Goal: Task Accomplishment & Management: Manage account settings

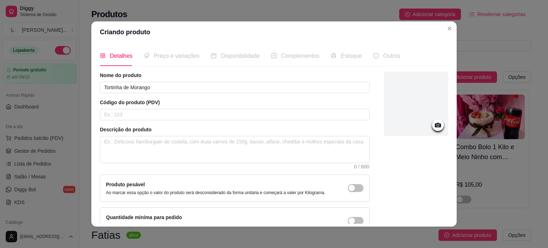
click at [433, 119] on div at bounding box center [416, 104] width 64 height 64
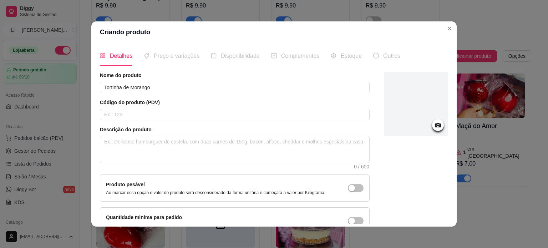
scroll to position [107, 0]
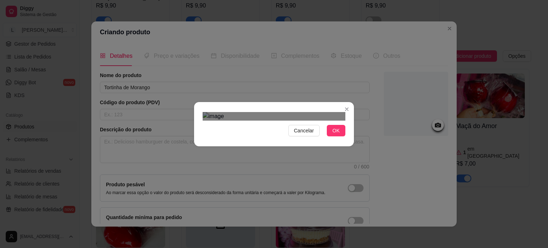
click at [311, 152] on div "Use the arrow keys to move the crop selection area" at bounding box center [271, 206] width 129 height 129
click at [333, 135] on span "OK" at bounding box center [336, 131] width 7 height 8
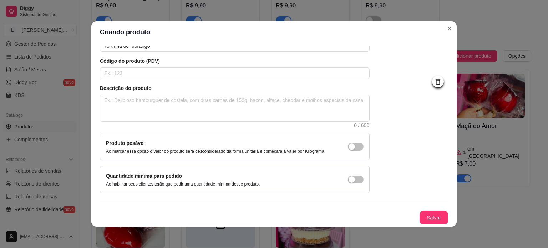
scroll to position [41, 0]
click at [426, 215] on button "Salvar" at bounding box center [434, 218] width 28 height 14
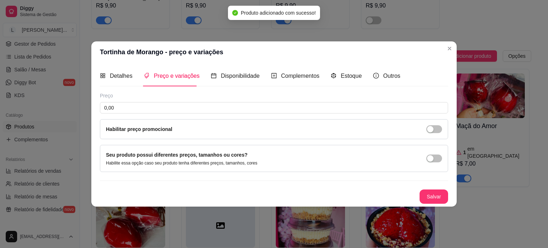
scroll to position [0, 0]
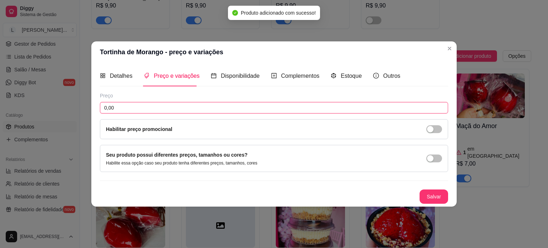
click at [140, 111] on input "0,00" at bounding box center [274, 107] width 349 height 11
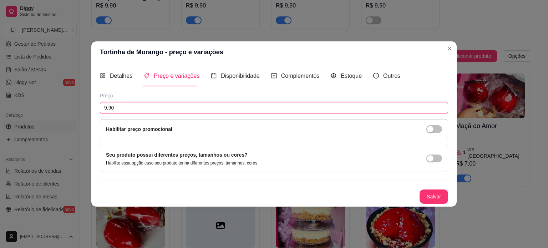
type input "9,90"
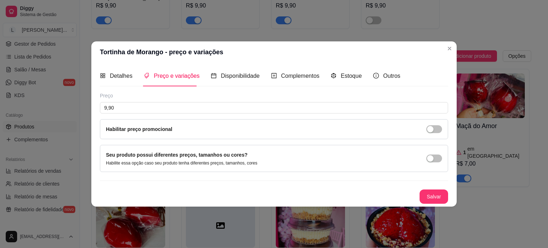
click at [433, 197] on button "Salvar" at bounding box center [434, 197] width 29 height 14
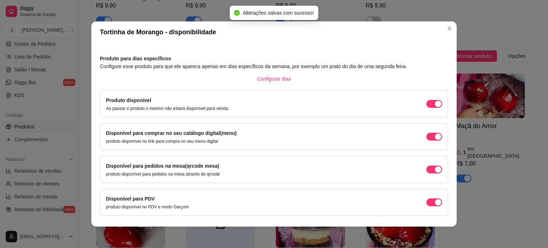
scroll to position [44, 0]
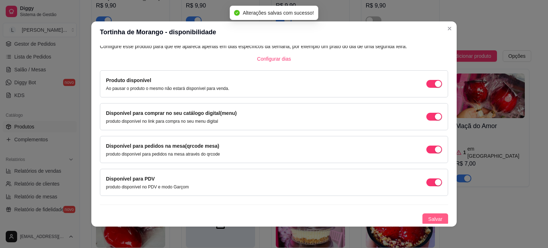
click at [428, 216] on span "Salvar" at bounding box center [435, 219] width 14 height 8
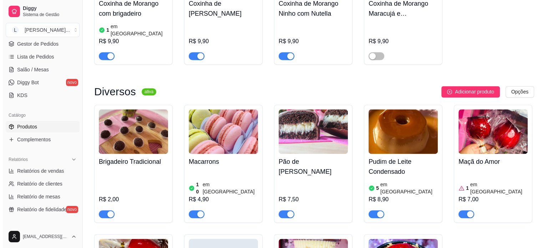
scroll to position [1036, 0]
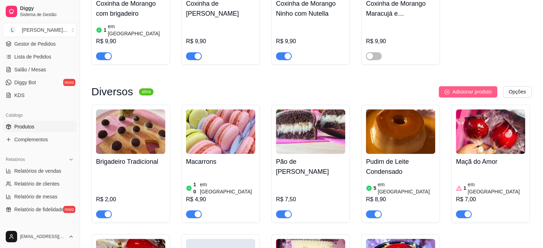
click at [476, 88] on span "Adicionar produto" at bounding box center [471, 92] width 39 height 8
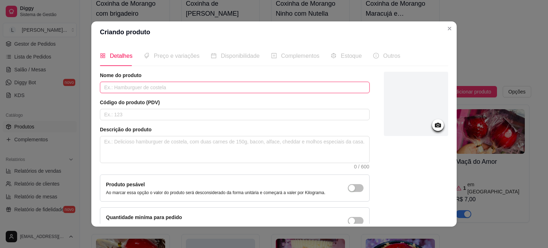
click at [201, 88] on input "text" at bounding box center [235, 87] width 270 height 11
type input "Tortinha de Limão"
click at [420, 125] on div at bounding box center [416, 104] width 64 height 64
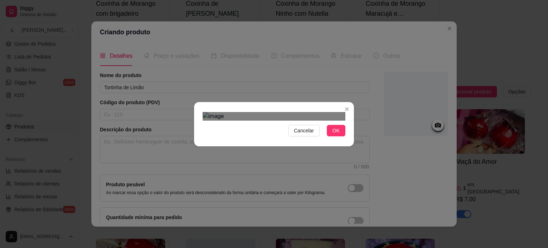
click at [309, 174] on div "Use the arrow keys to move the crop selection area" at bounding box center [274, 207] width 129 height 129
click at [307, 175] on div "Use the arrow keys to move the crop selection area" at bounding box center [272, 207] width 129 height 129
click at [333, 135] on span "OK" at bounding box center [336, 131] width 7 height 8
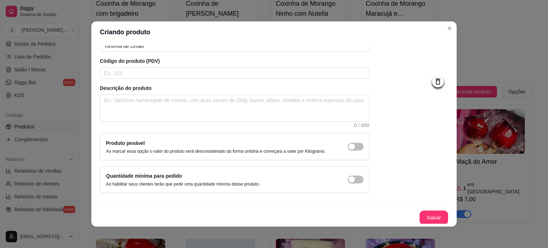
scroll to position [41, 0]
click at [431, 215] on button "Salvar" at bounding box center [434, 218] width 29 height 14
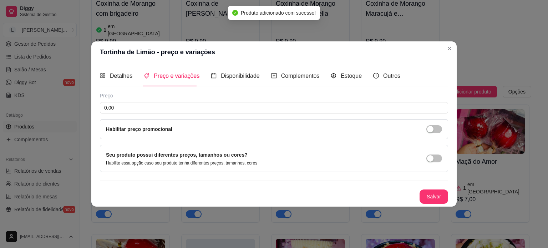
scroll to position [0, 0]
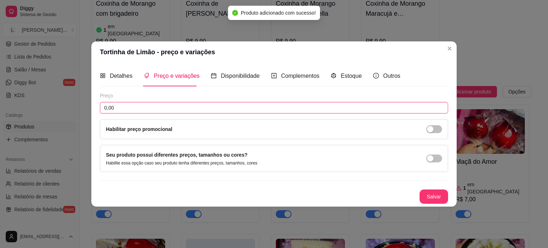
click at [208, 111] on input "0,00" at bounding box center [274, 107] width 349 height 11
type input "9,90"
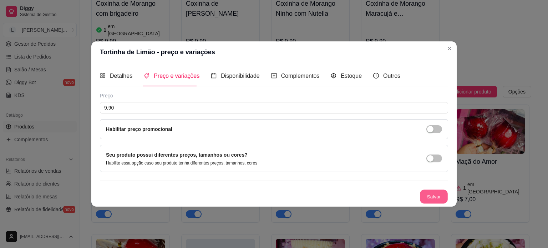
click at [427, 197] on button "Salvar" at bounding box center [434, 197] width 28 height 14
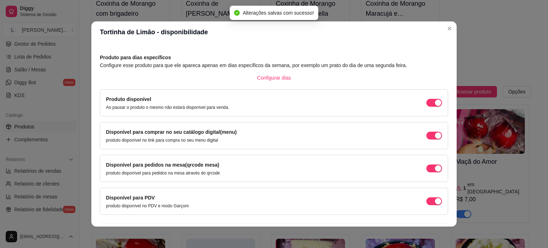
scroll to position [44, 0]
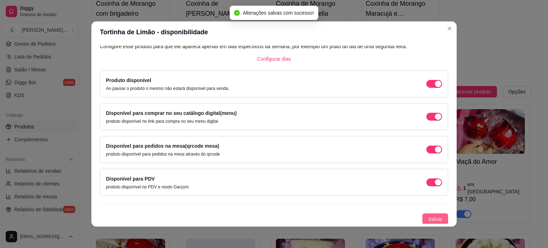
click at [432, 215] on span "Salvar" at bounding box center [435, 219] width 14 height 8
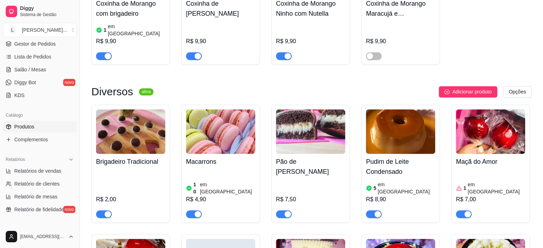
scroll to position [1250, 0]
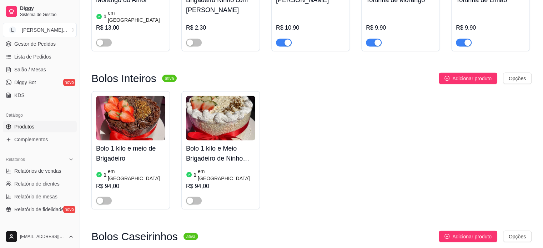
scroll to position [1393, 0]
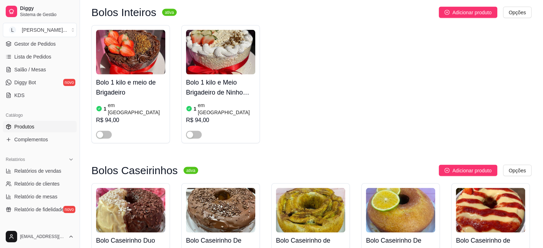
drag, startPoint x: 340, startPoint y: 148, endPoint x: 323, endPoint y: 85, distance: 65.6
click at [323, 85] on div "Combos ativa Adicionar produto Opções Combo - Fatia Brownie de Kinder Bueno + C…" at bounding box center [311, 20] width 440 height 2683
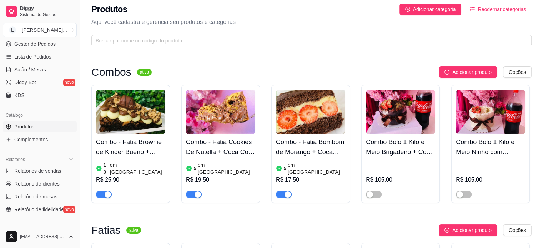
scroll to position [0, 0]
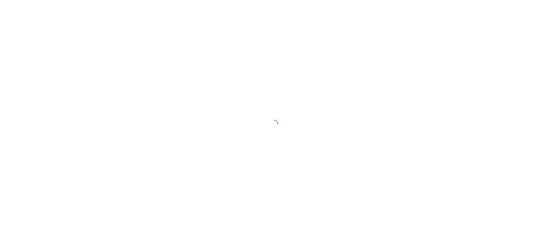
drag, startPoint x: 0, startPoint y: 0, endPoint x: 142, endPoint y: 53, distance: 151.7
click at [142, 64] on div at bounding box center [274, 124] width 548 height 248
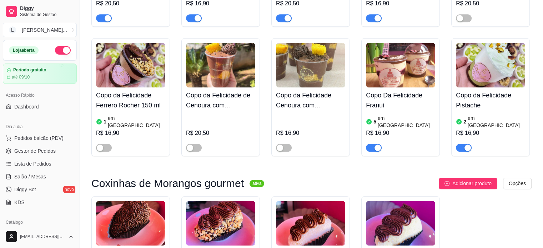
scroll to position [928, 0]
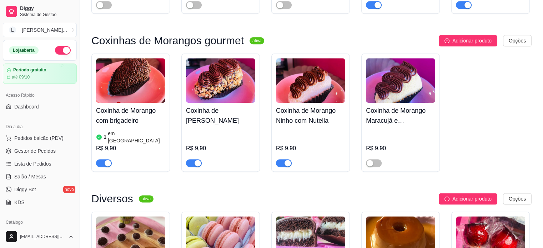
click at [191, 153] on div at bounding box center [220, 160] width 69 height 14
click at [196, 160] on div "button" at bounding box center [198, 163] width 6 height 6
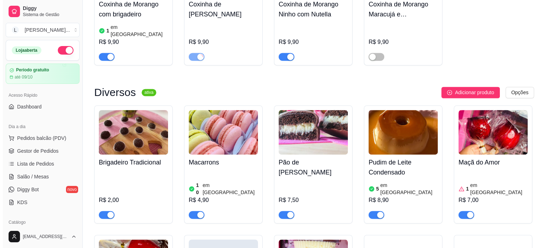
scroll to position [1036, 0]
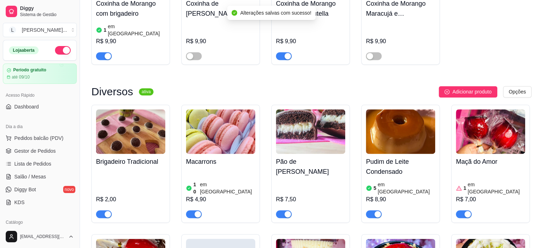
click at [289, 157] on h4 "Pão de [PERSON_NAME]" at bounding box center [310, 167] width 69 height 20
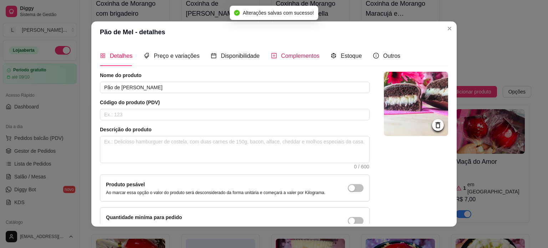
click at [274, 52] on div "Complementos" at bounding box center [295, 55] width 49 height 9
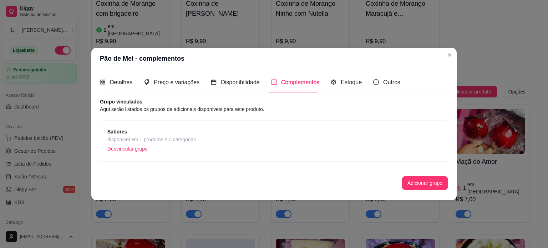
click at [167, 142] on span "disponível em 1 produtos e 0 categorias" at bounding box center [151, 140] width 89 height 8
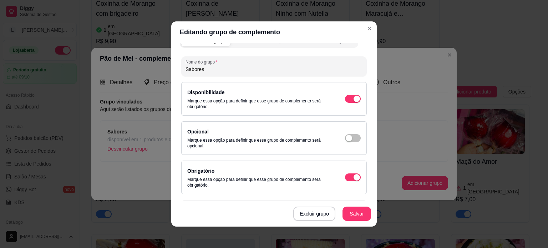
scroll to position [0, 0]
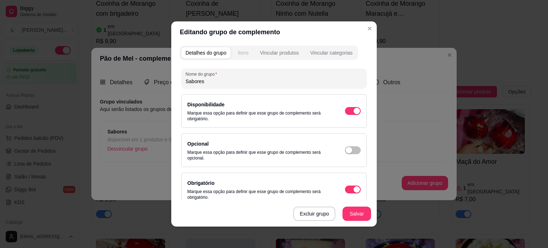
click at [237, 57] on button "Itens" at bounding box center [243, 52] width 19 height 11
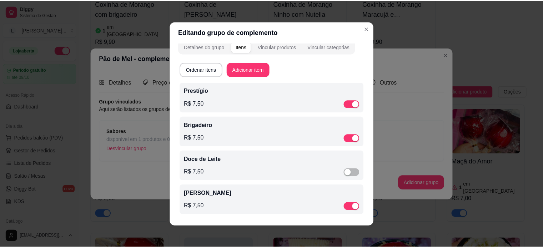
scroll to position [8, 0]
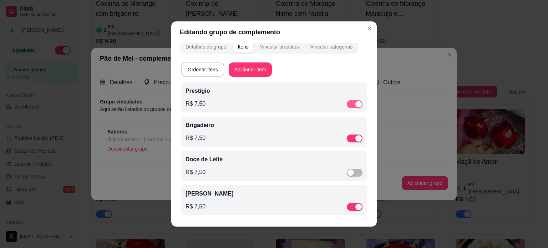
click at [347, 102] on span "button" at bounding box center [355, 104] width 16 height 8
click at [349, 173] on span "button" at bounding box center [355, 173] width 16 height 8
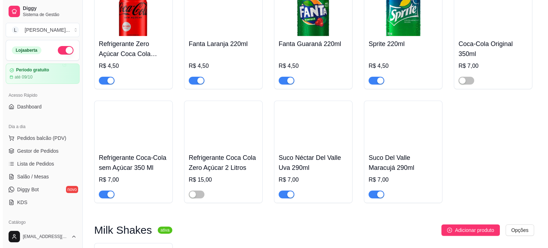
scroll to position [2453, 0]
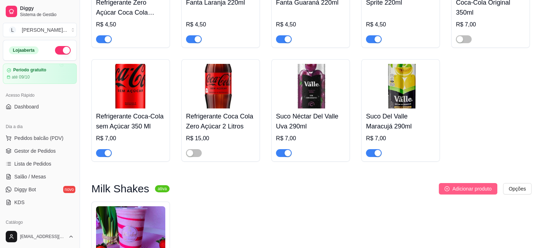
click at [467, 185] on span "Adicionar produto" at bounding box center [471, 189] width 39 height 8
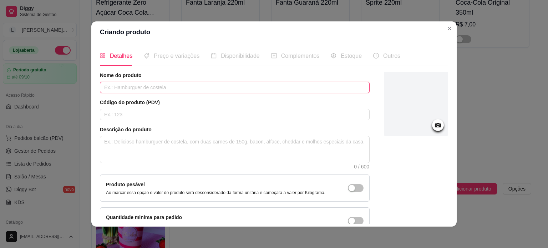
click at [163, 85] on input "text" at bounding box center [235, 87] width 270 height 11
click at [102, 85] on input "Nutella" at bounding box center [235, 87] width 270 height 11
type input "Milk Shake Nutella"
click at [420, 114] on div at bounding box center [416, 104] width 64 height 64
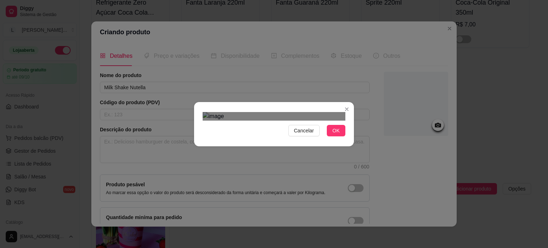
click at [260, 180] on div "Use the arrow keys to move the crop selection area" at bounding box center [268, 244] width 129 height 129
click at [269, 127] on div "Use the arrow keys to move the crop selection area" at bounding box center [267, 191] width 129 height 129
click at [354, 222] on div "Cancelar OK" at bounding box center [274, 124] width 548 height 248
click at [329, 170] on div "Use the arrow keys to move the crop selection area" at bounding box center [274, 238] width 143 height 143
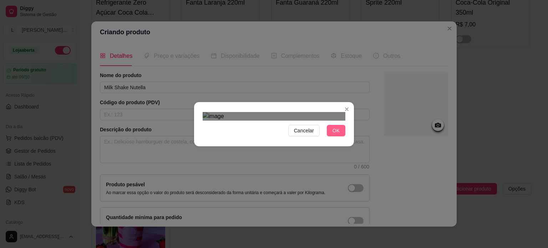
click at [338, 136] on button "OK" at bounding box center [336, 130] width 19 height 11
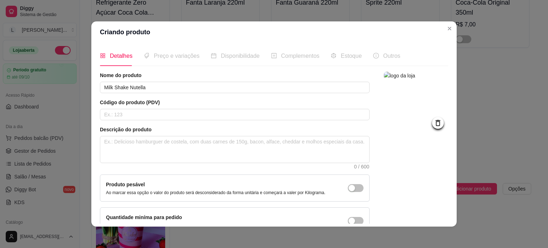
scroll to position [41, 0]
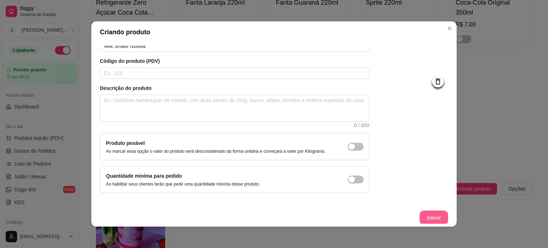
click at [429, 222] on button "Salvar" at bounding box center [434, 218] width 29 height 14
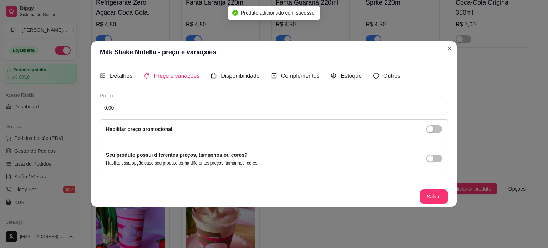
scroll to position [0, 0]
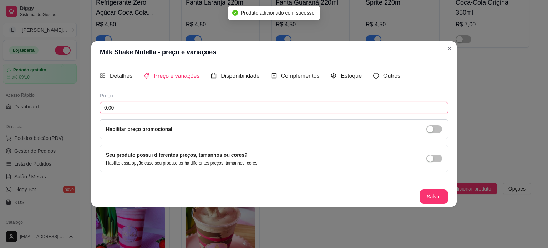
click at [145, 110] on input "0,00" at bounding box center [274, 107] width 349 height 11
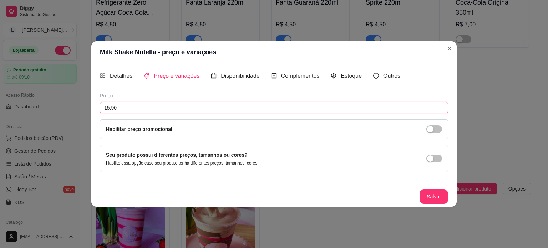
type input "15,90"
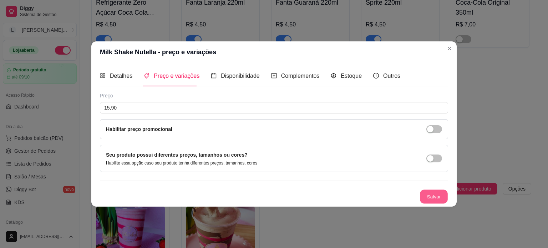
click at [428, 199] on button "Salvar" at bounding box center [434, 197] width 28 height 14
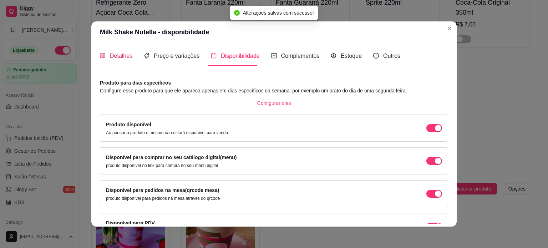
click at [117, 51] on div "Detalhes" at bounding box center [116, 55] width 32 height 9
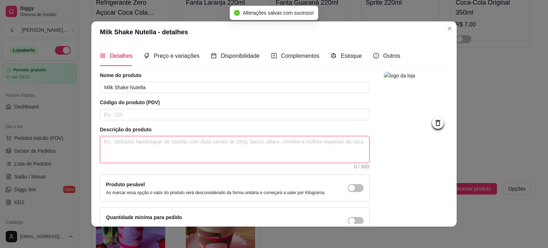
click at [145, 150] on textarea at bounding box center [234, 149] width 269 height 26
type textarea "3"
type textarea "30"
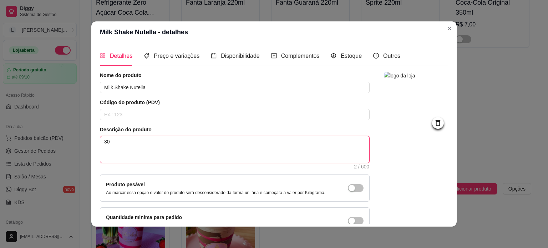
type textarea "300"
type textarea "300 ,ç"
type textarea "300 ,"
type textarea "300"
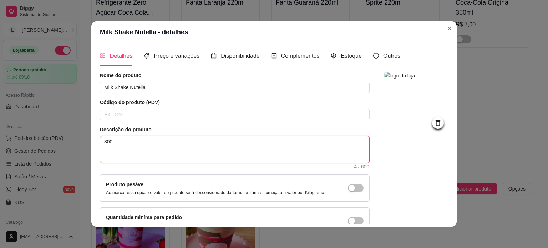
type textarea "300 m"
type textarea "300 ml"
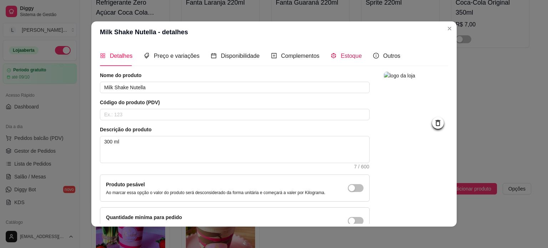
click at [341, 55] on span "Estoque" at bounding box center [351, 56] width 21 height 6
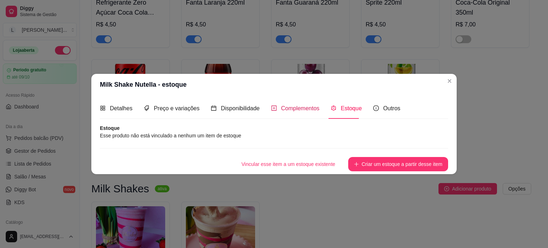
click at [283, 111] on span "Complementos" at bounding box center [300, 108] width 39 height 6
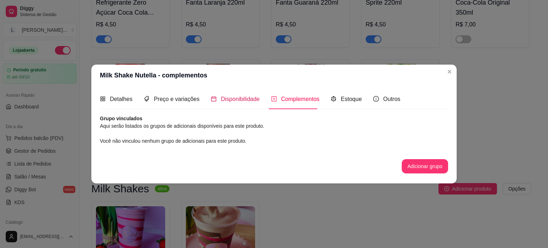
click at [223, 99] on span "Disponibilidade" at bounding box center [240, 99] width 39 height 6
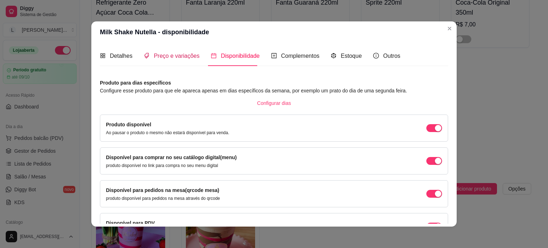
click at [186, 54] on span "Preço e variações" at bounding box center [177, 56] width 46 height 6
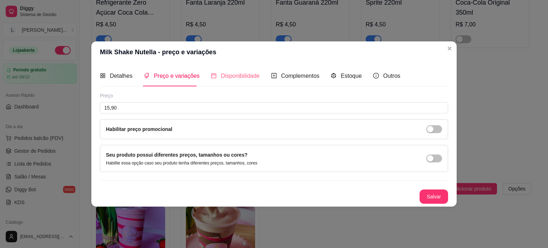
click at [237, 71] on div "Disponibilidade" at bounding box center [235, 76] width 49 height 20
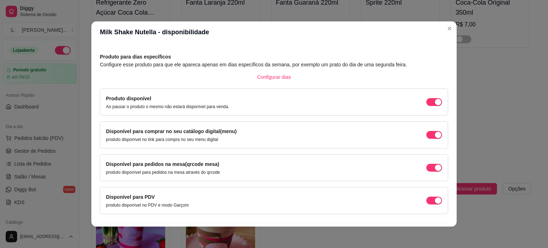
scroll to position [44, 0]
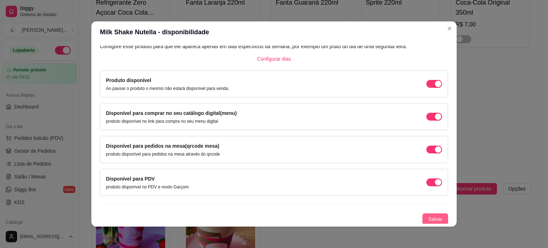
click at [428, 216] on span "Salvar" at bounding box center [435, 219] width 14 height 8
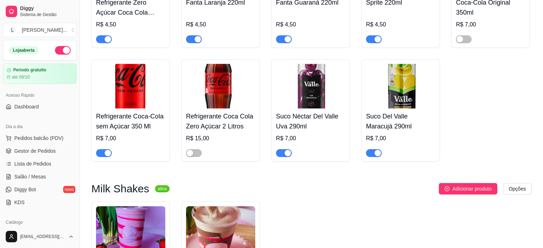
click at [132, 206] on img at bounding box center [130, 228] width 69 height 45
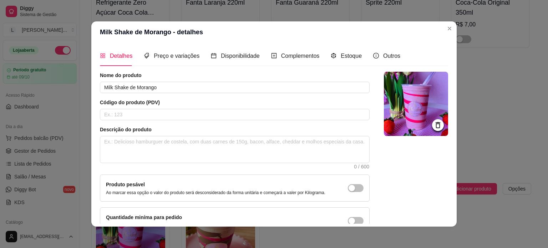
scroll to position [41, 0]
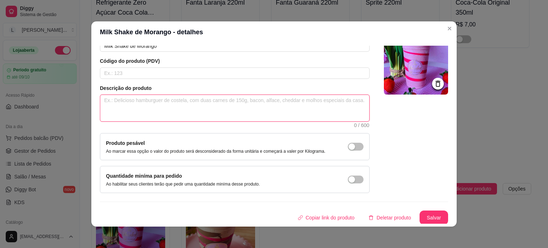
click at [125, 108] on textarea at bounding box center [234, 108] width 269 height 26
type textarea "3"
type textarea "30"
type textarea "300"
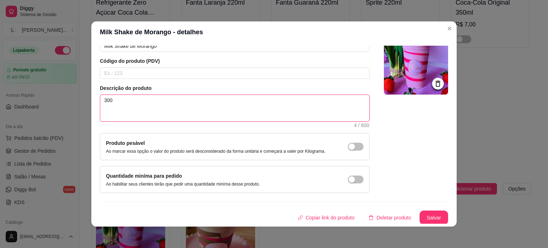
type textarea "300 m"
type textarea "300 ml"
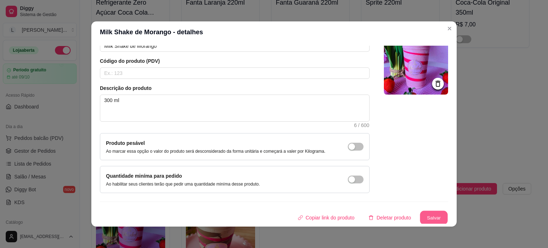
click at [428, 212] on button "Salvar" at bounding box center [434, 218] width 28 height 14
click at [421, 214] on button "Salvar" at bounding box center [434, 218] width 29 height 14
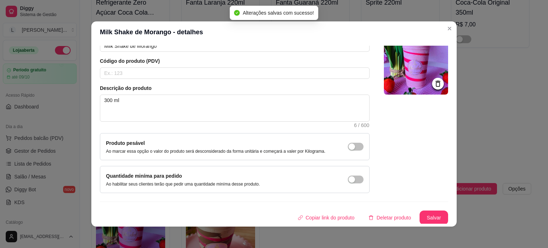
click at [453, 25] on header "Milk Shake de Morango - detalhes" at bounding box center [274, 31] width 366 height 21
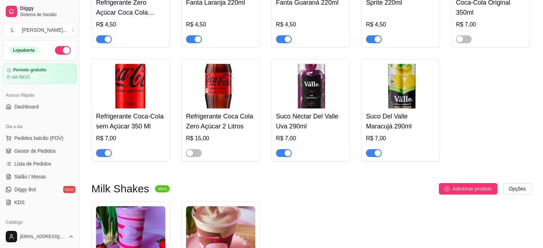
drag, startPoint x: 177, startPoint y: 180, endPoint x: 184, endPoint y: 180, distance: 6.4
click at [179, 202] on div "Milk Shake de Morango R$ 15,90 Milk Shake Nutella R$ 15,90" at bounding box center [311, 248] width 440 height 92
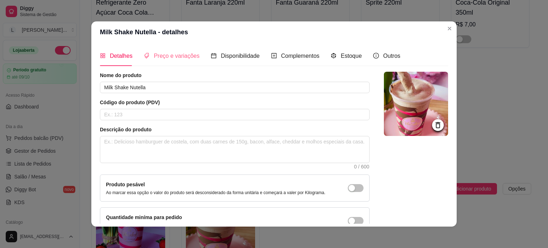
click at [151, 51] on div "Preço e variações" at bounding box center [172, 56] width 56 height 20
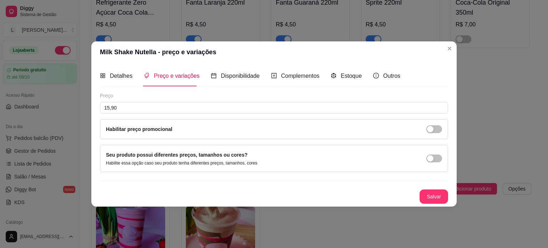
drag, startPoint x: 135, startPoint y: 101, endPoint x: 92, endPoint y: 108, distance: 43.8
click at [92, 108] on div "Detalhes Preço e variações Disponibilidade Complementos Estoque Outros Nome do …" at bounding box center [274, 135] width 366 height 144
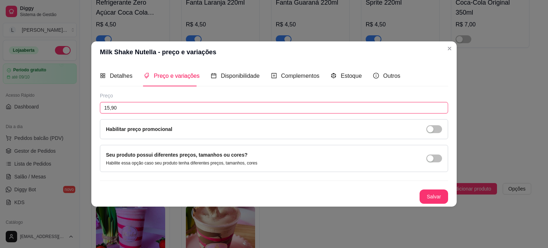
drag, startPoint x: 123, startPoint y: 105, endPoint x: 86, endPoint y: 102, distance: 36.5
click at [89, 102] on div "Milk Shake Nutella - preço e variações Detalhes Preço e variações Disponibilida…" at bounding box center [274, 124] width 548 height 248
type input "17,90"
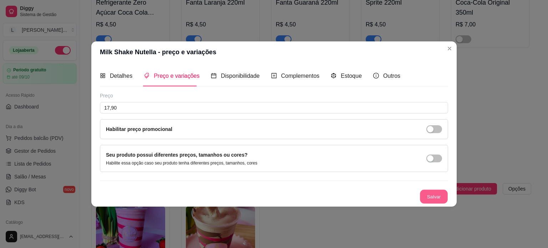
click at [446, 200] on button "Salvar" at bounding box center [434, 197] width 28 height 14
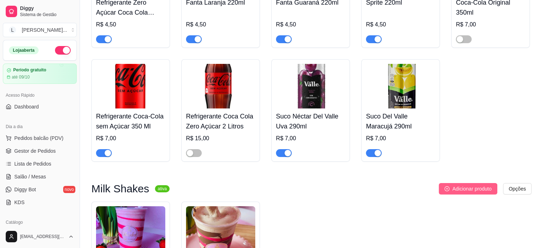
click at [449, 186] on icon "plus-circle" at bounding box center [447, 188] width 5 height 5
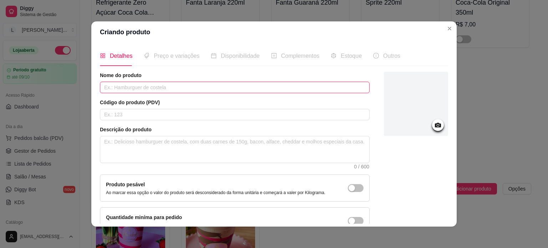
click at [186, 92] on input "text" at bounding box center [235, 87] width 270 height 11
type input "Milk Shake Ninho com Nutella"
click at [434, 121] on div at bounding box center [438, 125] width 12 height 12
click at [417, 116] on div at bounding box center [416, 104] width 64 height 64
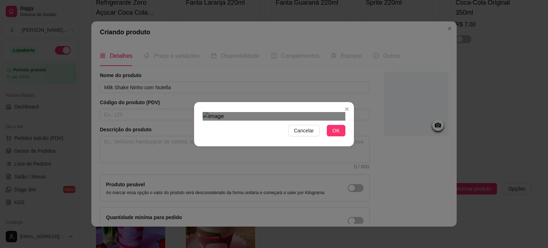
click at [293, 157] on div "Use the arrow keys to move the crop selection area" at bounding box center [276, 221] width 129 height 129
click at [304, 186] on div "Use the arrow keys to move the crop selection area" at bounding box center [278, 224] width 129 height 129
click at [335, 135] on span "OK" at bounding box center [336, 131] width 7 height 8
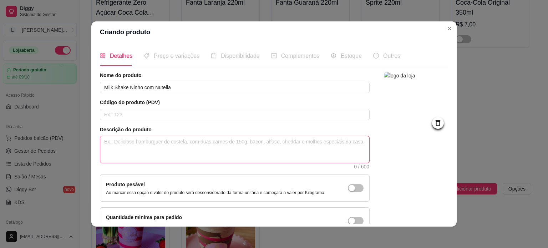
click at [147, 148] on textarea at bounding box center [234, 149] width 269 height 26
type textarea "3"
type textarea "30"
type textarea "300"
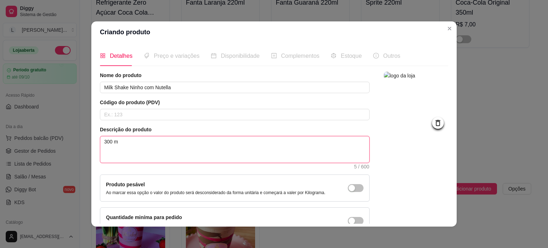
type textarea "300 ml"
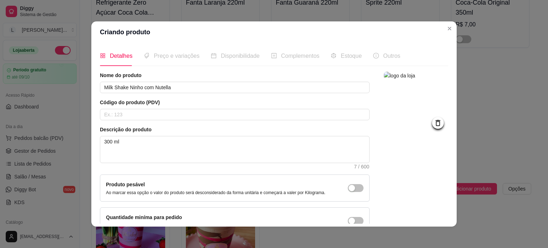
click at [172, 59] on span "Preço e variações" at bounding box center [177, 56] width 46 height 6
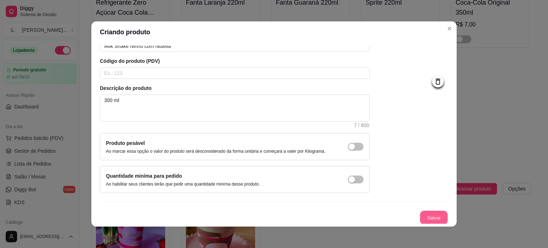
click at [420, 212] on button "Salvar" at bounding box center [434, 218] width 28 height 14
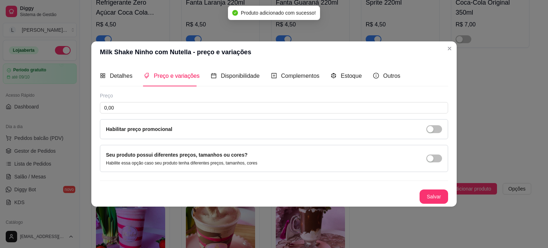
scroll to position [0, 0]
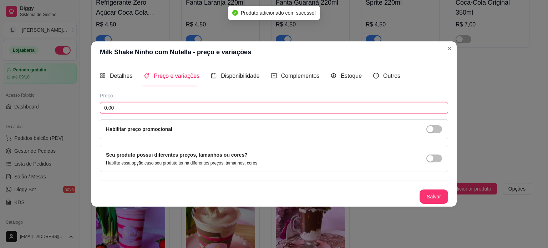
click at [134, 103] on input "0,00" at bounding box center [274, 107] width 349 height 11
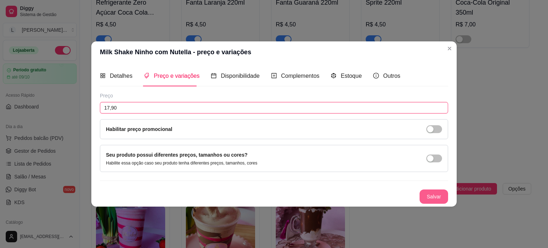
type input "17,90"
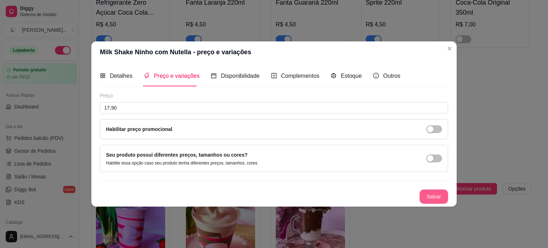
click at [430, 195] on button "Salvar" at bounding box center [434, 197] width 29 height 14
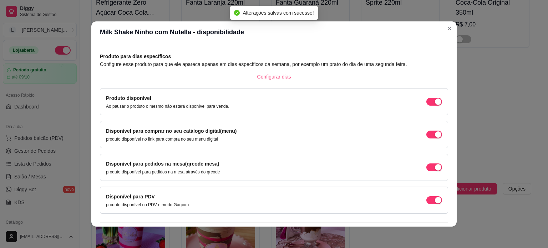
scroll to position [44, 0]
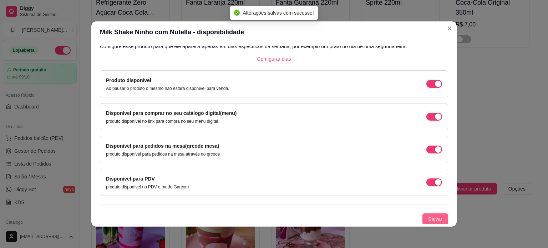
click at [433, 215] on span "Salvar" at bounding box center [435, 219] width 14 height 8
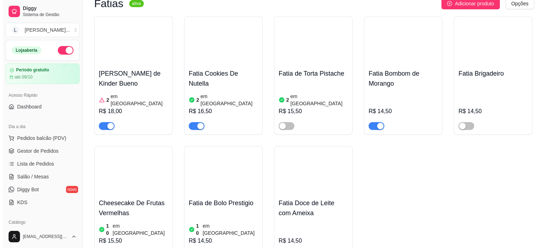
scroll to position [0, 0]
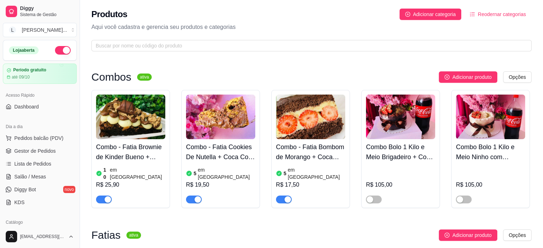
click at [519, 21] on div "Produtos Adicionar categoria Reodernar categorias Aqui você cadastra e gerencia…" at bounding box center [311, 28] width 463 height 56
click at [517, 11] on span "Reodernar categorias" at bounding box center [502, 14] width 48 height 8
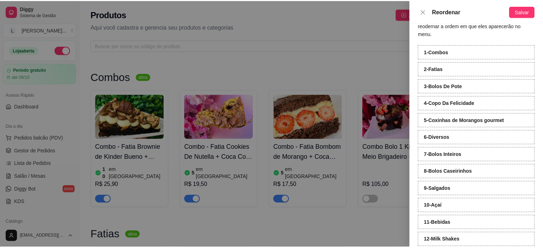
scroll to position [27, 0]
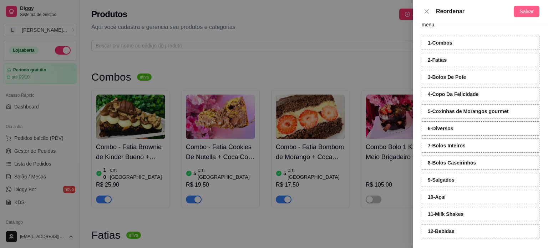
click at [521, 8] on span "Salvar" at bounding box center [527, 11] width 14 height 8
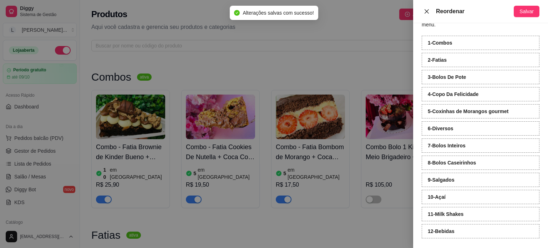
click at [426, 10] on icon "close" at bounding box center [427, 12] width 6 height 6
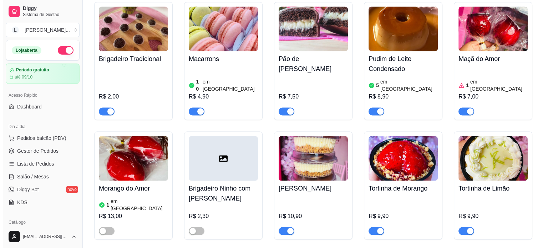
scroll to position [1143, 0]
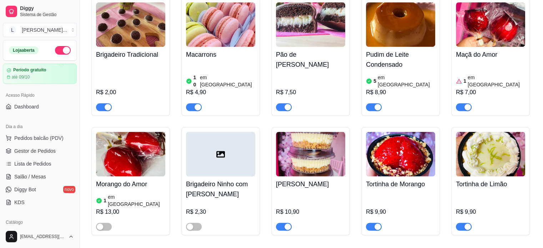
drag, startPoint x: 413, startPoint y: 148, endPoint x: 431, endPoint y: 92, distance: 58.6
click at [431, 132] on img at bounding box center [400, 154] width 69 height 45
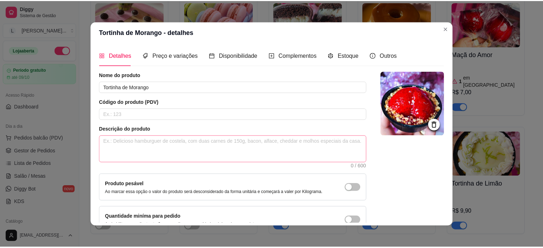
scroll to position [0, 0]
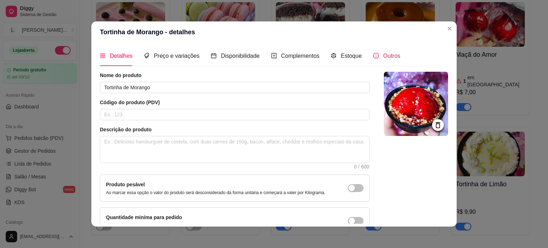
click at [392, 51] on div "Outros" at bounding box center [387, 55] width 27 height 9
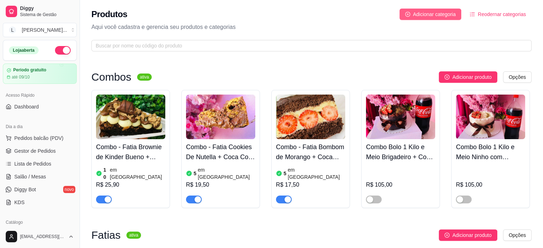
click at [437, 16] on span "Adicionar categoria" at bounding box center [434, 14] width 43 height 8
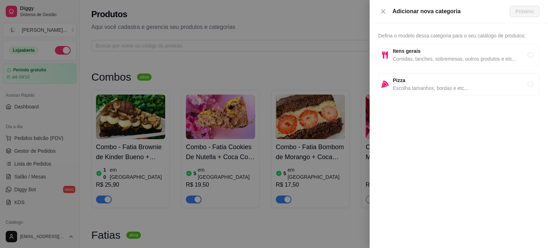
click at [414, 56] on span "Comidas, lanches, sobremesas, outros produtos e etc..." at bounding box center [460, 59] width 135 height 8
radio input "true"
click at [530, 12] on span "Próximo" at bounding box center [525, 11] width 18 height 8
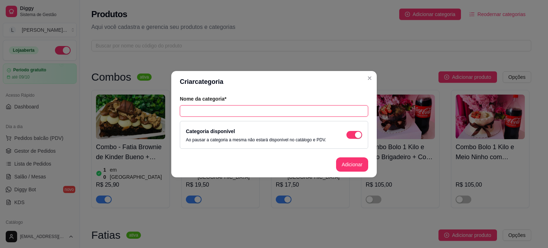
click at [219, 112] on input "text" at bounding box center [274, 110] width 189 height 11
type input "Tortinhas"
click at [354, 168] on button "Adicionar" at bounding box center [352, 164] width 32 height 14
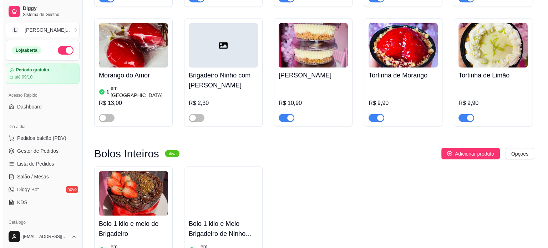
scroll to position [1144, 0]
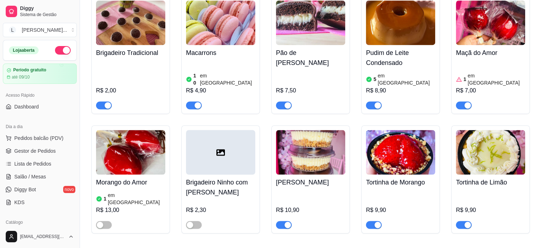
click at [341, 130] on img at bounding box center [310, 152] width 69 height 45
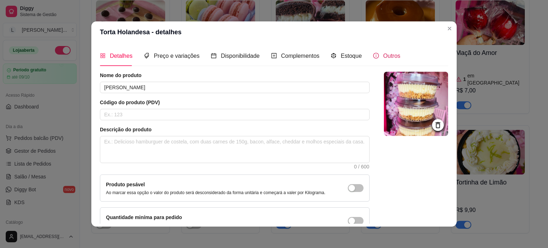
click at [374, 54] on icon "info-circle" at bounding box center [377, 56] width 6 height 6
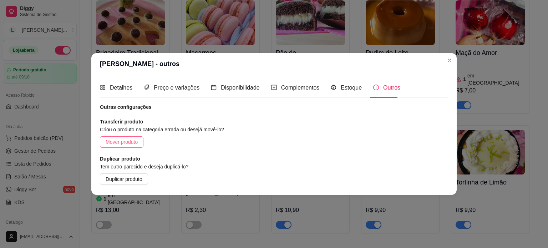
click at [103, 141] on button "Mover produto" at bounding box center [122, 141] width 44 height 11
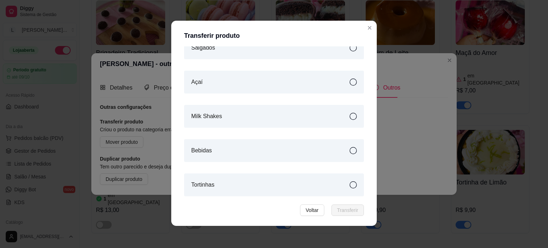
scroll to position [1, 0]
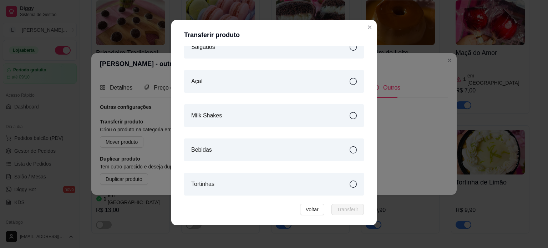
click at [271, 191] on div "Tortinhas" at bounding box center [274, 184] width 180 height 23
click at [351, 211] on span "Transferir" at bounding box center [347, 210] width 21 height 8
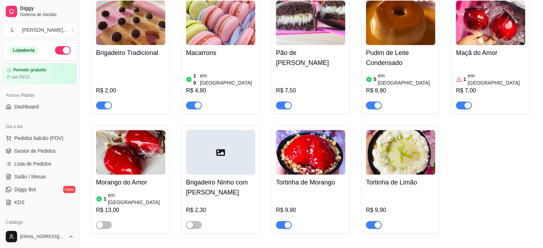
drag, startPoint x: 322, startPoint y: 100, endPoint x: 303, endPoint y: 109, distance: 21.1
click at [303, 130] on img at bounding box center [310, 152] width 69 height 45
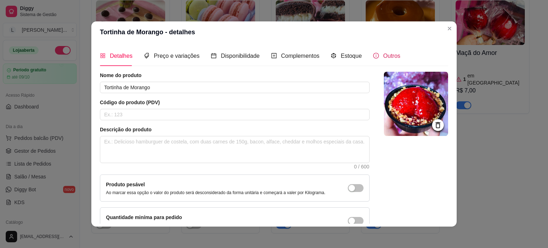
click at [383, 55] on span "Outros" at bounding box center [391, 56] width 17 height 6
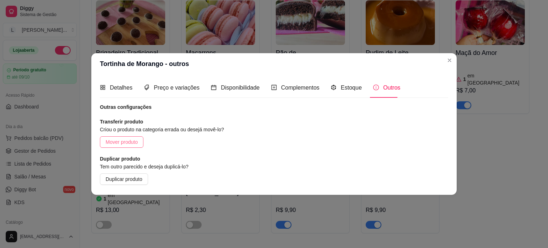
click at [131, 145] on span "Mover produto" at bounding box center [122, 142] width 32 height 8
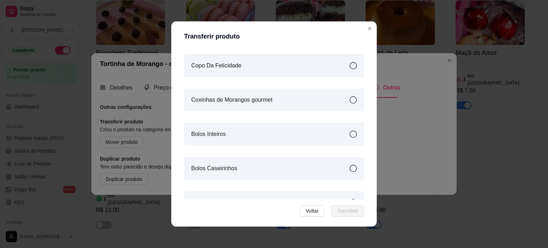
scroll to position [301, 0]
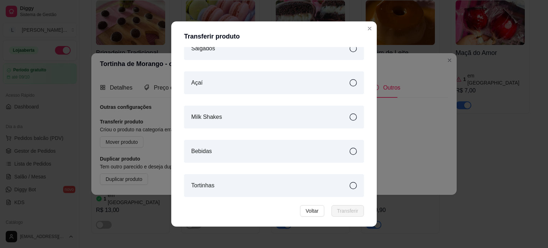
click at [315, 193] on div "Tortinhas" at bounding box center [274, 185] width 180 height 23
click at [350, 204] on footer "Voltar Transferir" at bounding box center [274, 211] width 197 height 23
click at [350, 208] on span "Transferir" at bounding box center [347, 211] width 21 height 8
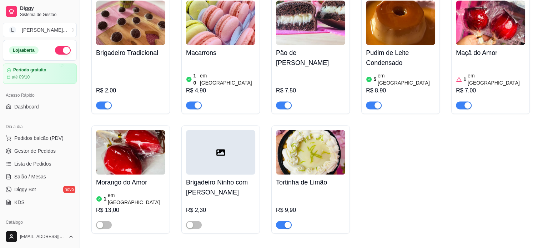
drag, startPoint x: 308, startPoint y: 118, endPoint x: 294, endPoint y: 111, distance: 15.8
click at [294, 130] on img at bounding box center [310, 152] width 69 height 45
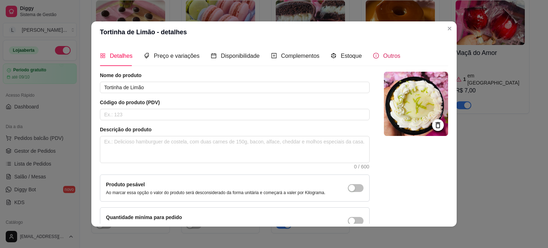
click at [383, 53] on span "Outros" at bounding box center [391, 56] width 17 height 6
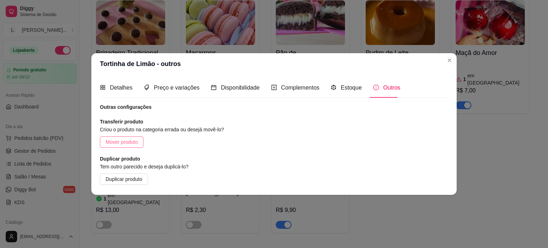
click at [119, 140] on span "Mover produto" at bounding box center [122, 142] width 32 height 8
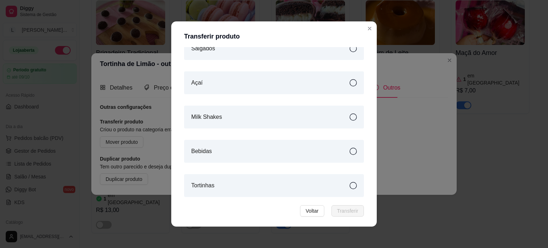
click at [252, 190] on div "Tortinhas" at bounding box center [274, 185] width 180 height 23
click at [346, 213] on span "Transferir" at bounding box center [347, 211] width 21 height 8
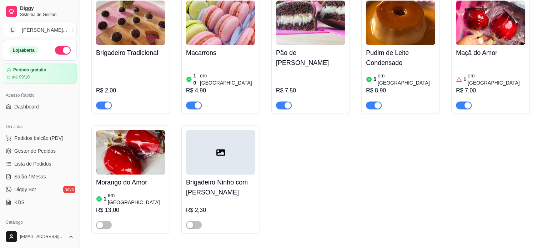
click at [370, 72] on div "5 em [GEOGRAPHIC_DATA]" at bounding box center [400, 79] width 69 height 14
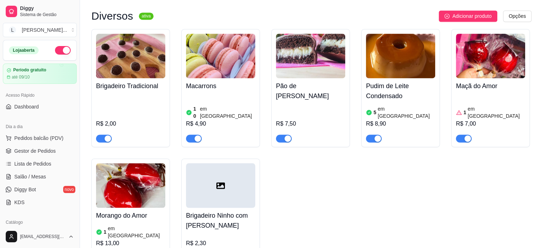
scroll to position [1037, 0]
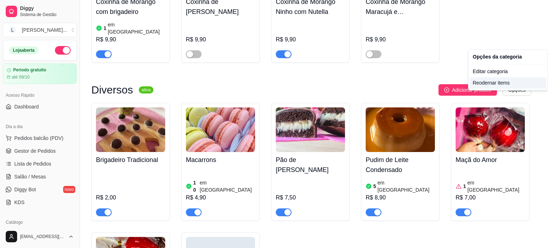
click at [484, 80] on div "Reodernar items" at bounding box center [508, 82] width 76 height 11
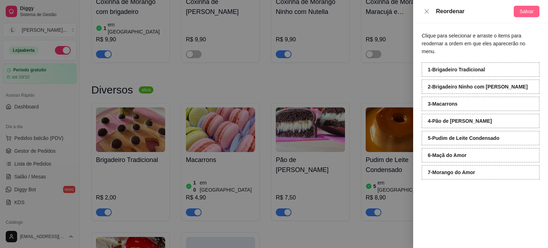
click at [522, 15] on span "Salvar" at bounding box center [527, 11] width 14 height 8
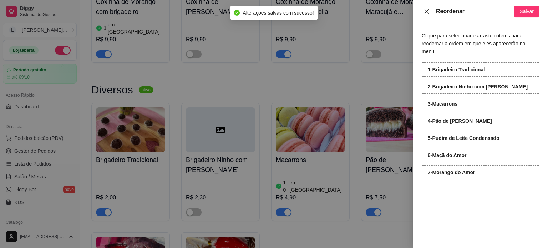
drag, startPoint x: 430, startPoint y: 11, endPoint x: 426, endPoint y: 18, distance: 8.0
click at [430, 13] on button "Close" at bounding box center [427, 11] width 10 height 7
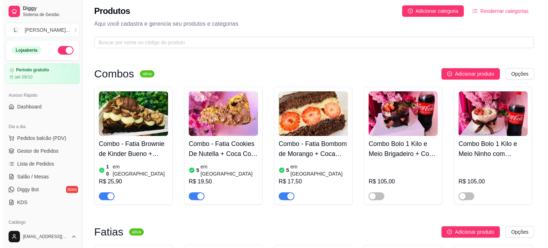
scroll to position [0, 0]
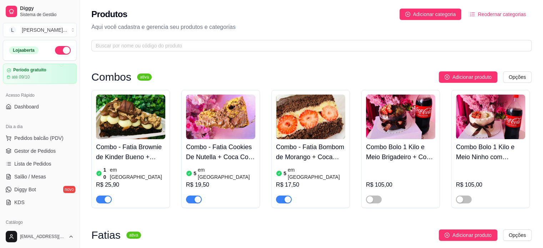
click at [514, 12] on span "Reodernar categorias" at bounding box center [502, 14] width 48 height 8
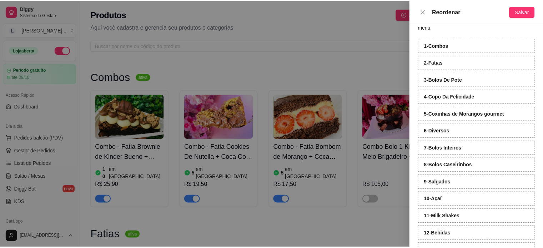
scroll to position [36, 0]
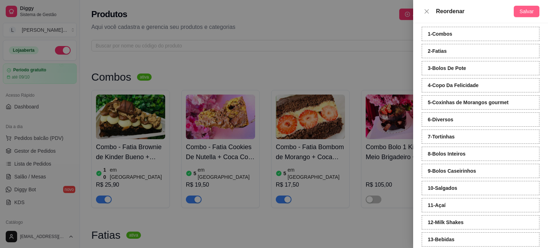
click at [523, 12] on span "Salvar" at bounding box center [527, 11] width 14 height 8
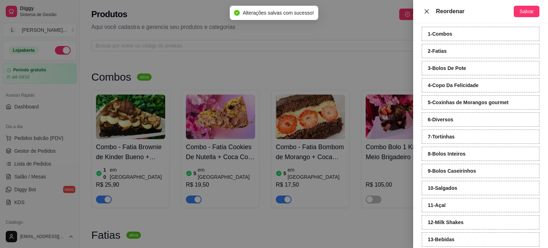
click at [429, 14] on icon "close" at bounding box center [427, 12] width 6 height 6
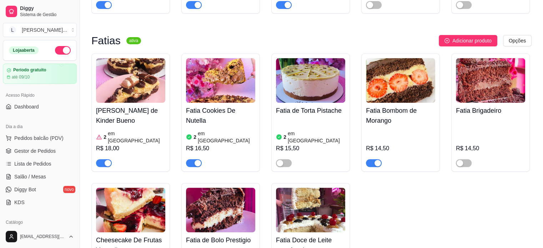
scroll to position [0, 0]
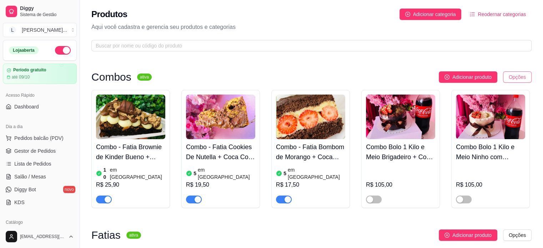
click at [509, 75] on html "Diggy Sistema de Gestão L Lika Cakes ... Loja aberta Período gratuito até 09/10…" at bounding box center [271, 124] width 543 height 248
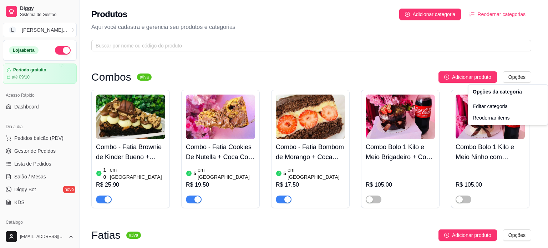
click at [431, 17] on html "Diggy Sistema de Gestão L Lika Cakes ... Loja aberta Período gratuito até 09/10…" at bounding box center [274, 124] width 548 height 248
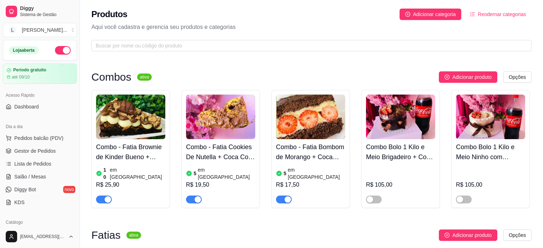
click at [431, 17] on span "Adicionar categoria" at bounding box center [434, 14] width 43 height 8
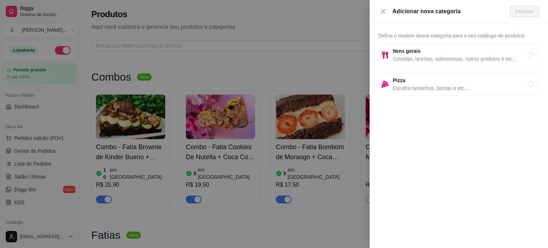
click at [397, 54] on strong "Itens gerais" at bounding box center [407, 51] width 28 height 6
radio input "true"
click at [511, 15] on button "Próximo" at bounding box center [525, 11] width 30 height 11
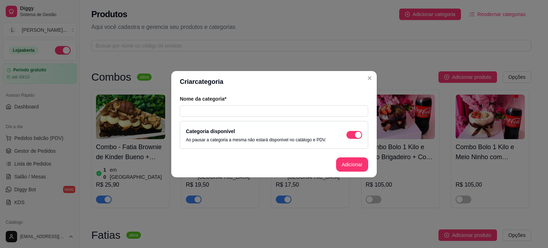
click at [200, 102] on div "Nome da categoria*" at bounding box center [274, 105] width 189 height 21
click at [199, 111] on input "text" at bounding box center [274, 110] width 189 height 11
type input "D"
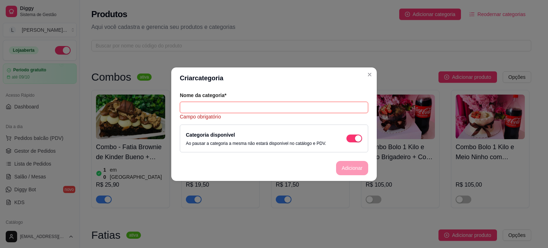
type input "f"
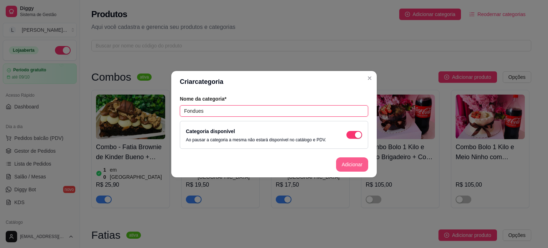
type input "Fondues"
click at [357, 159] on button "Adicionar" at bounding box center [352, 164] width 31 height 14
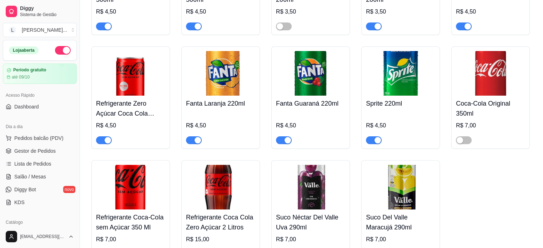
scroll to position [2633, 0]
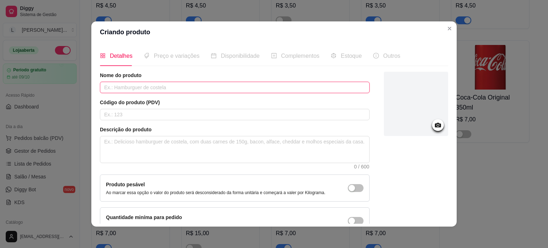
click at [107, 86] on input "text" at bounding box center [235, 87] width 270 height 11
type input "Fondue Pequeno"
click at [414, 117] on div at bounding box center [416, 104] width 64 height 64
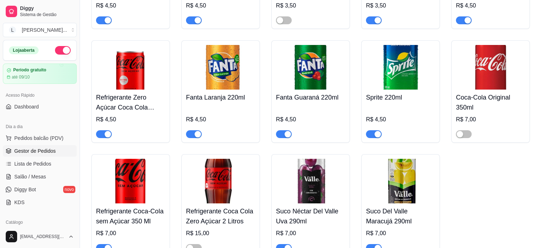
drag, startPoint x: 32, startPoint y: 151, endPoint x: 47, endPoint y: 148, distance: 15.2
click at [32, 151] on span "Gestor de Pedidos" at bounding box center [34, 150] width 41 height 7
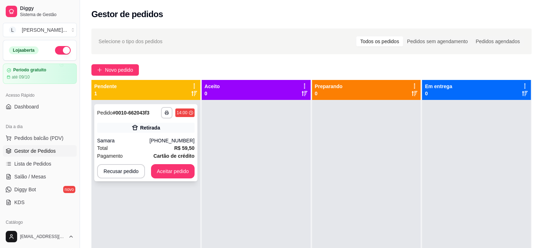
click at [159, 174] on button "Aceitar pedido" at bounding box center [173, 171] width 44 height 14
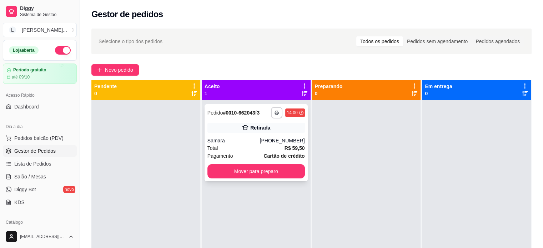
click at [229, 136] on div "**********" at bounding box center [256, 142] width 103 height 77
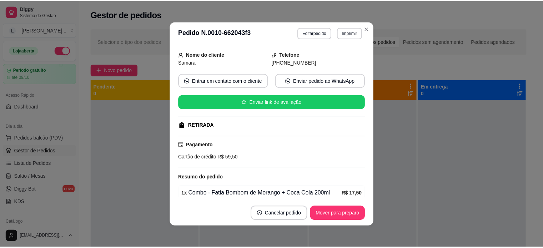
scroll to position [144, 0]
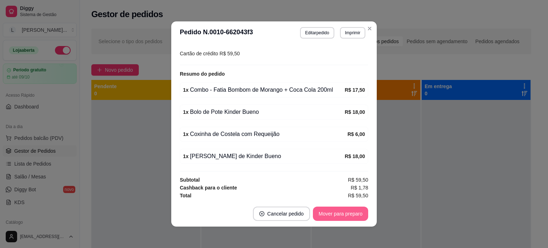
click at [350, 215] on button "Mover para preparo" at bounding box center [340, 214] width 55 height 14
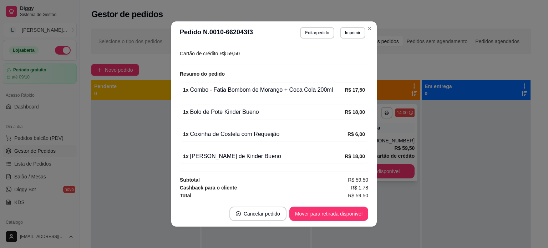
drag, startPoint x: 371, startPoint y: 30, endPoint x: 387, endPoint y: 115, distance: 86.2
click at [371, 30] on div "Selecione o tipo dos pedidos Todos os pedidos Pedidos sem agendamento Pedidos a…" at bounding box center [311, 42] width 440 height 26
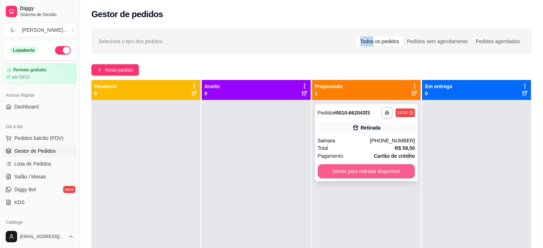
click at [379, 175] on button "Mover para retirada disponível" at bounding box center [366, 171] width 97 height 14
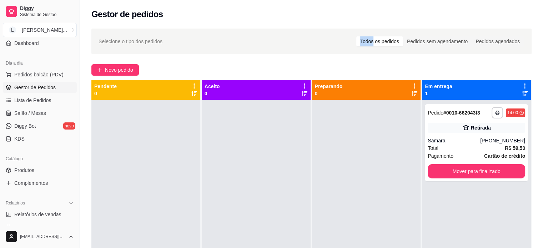
scroll to position [143, 0]
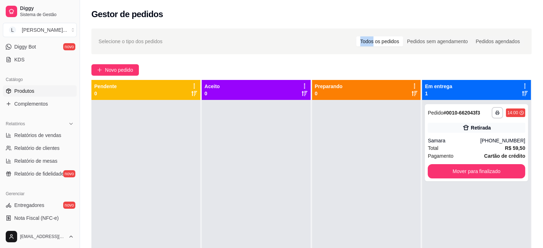
click at [31, 91] on span "Produtos" at bounding box center [24, 90] width 20 height 7
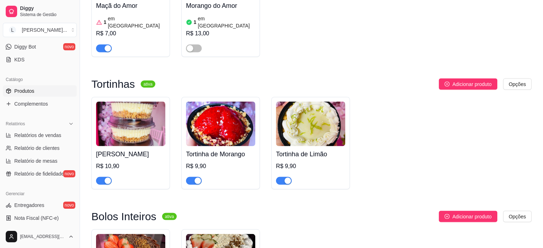
scroll to position [1393, 0]
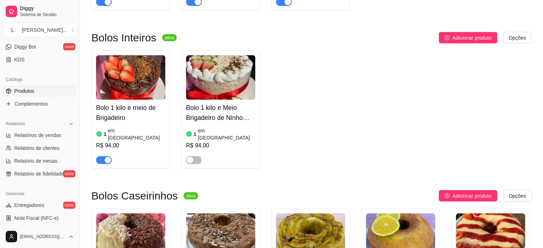
scroll to position [1571, 0]
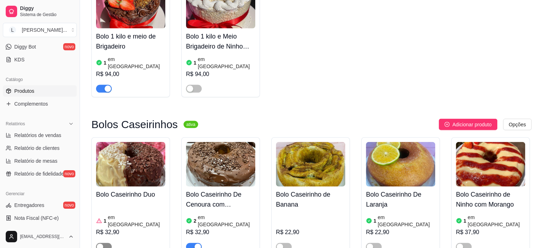
click at [105, 243] on span "button" at bounding box center [104, 247] width 16 height 8
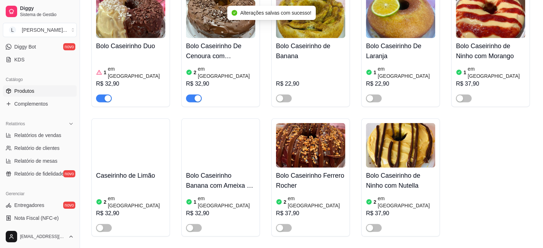
scroll to position [1714, 0]
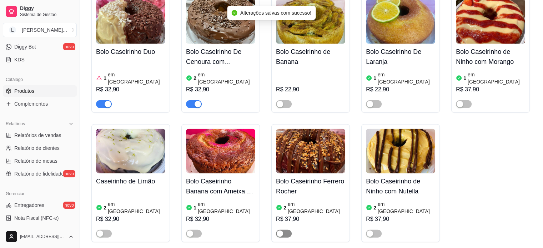
click at [290, 230] on span "button" at bounding box center [284, 234] width 16 height 8
click at [285, 231] on div "button" at bounding box center [288, 234] width 6 height 6
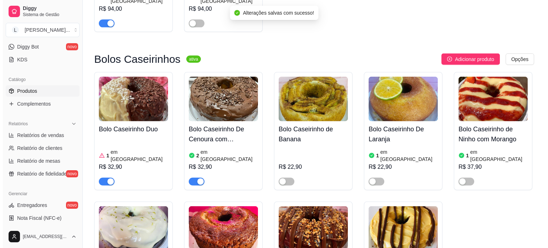
scroll to position [1607, 0]
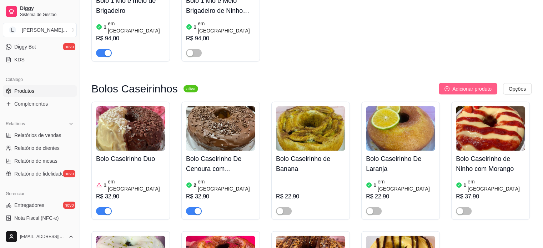
click at [463, 85] on span "Adicionar produto" at bounding box center [471, 89] width 39 height 8
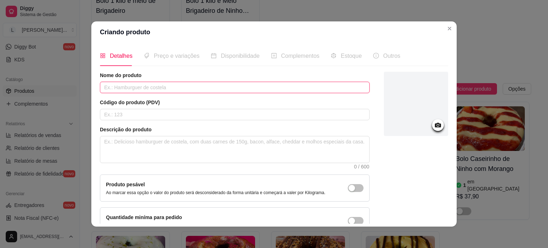
click at [150, 89] on input "text" at bounding box center [235, 87] width 270 height 11
type input "F"
type input "c"
type input "Caseirinho Fubá Cremoso"
click at [425, 127] on div at bounding box center [416, 105] width 64 height 66
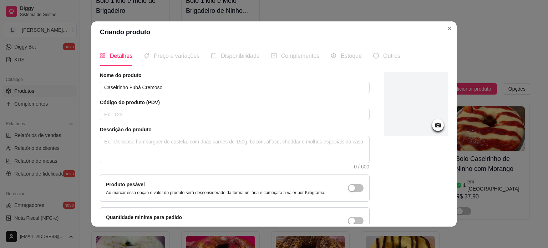
click at [434, 128] on icon at bounding box center [438, 125] width 8 height 8
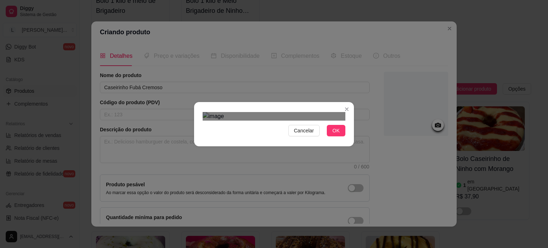
click at [296, 152] on div "Use the arrow keys to move the crop selection area" at bounding box center [267, 216] width 129 height 129
click at [297, 153] on div "Use the arrow keys to move the crop selection area" at bounding box center [268, 217] width 129 height 129
drag, startPoint x: 343, startPoint y: 226, endPoint x: 337, endPoint y: 223, distance: 6.6
click at [343, 139] on div "Cancelar OK" at bounding box center [274, 124] width 160 height 30
click at [337, 136] on button "OK" at bounding box center [336, 130] width 19 height 11
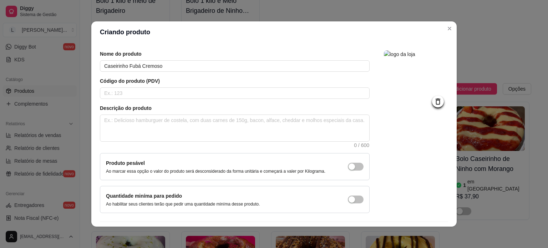
scroll to position [41, 0]
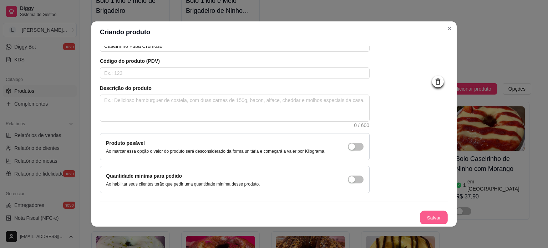
click at [428, 220] on button "Salvar" at bounding box center [434, 218] width 28 height 14
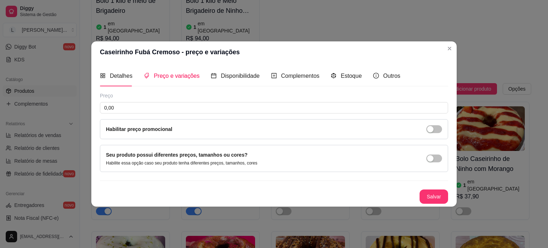
scroll to position [0, 0]
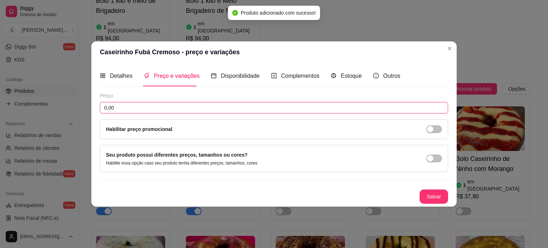
click at [172, 110] on input "0,00" at bounding box center [274, 107] width 349 height 11
type input "26,90"
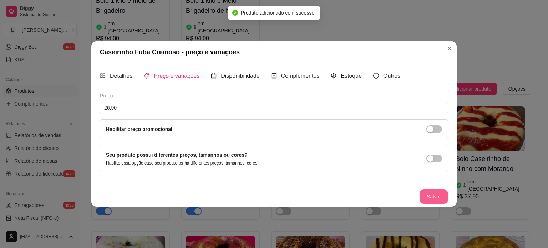
click at [442, 194] on button "Salvar" at bounding box center [434, 197] width 29 height 14
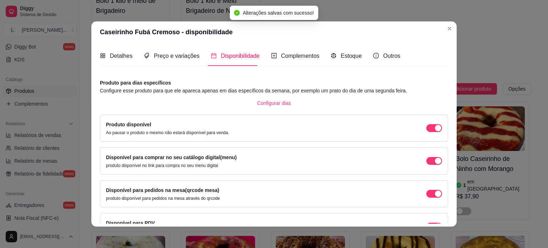
scroll to position [44, 0]
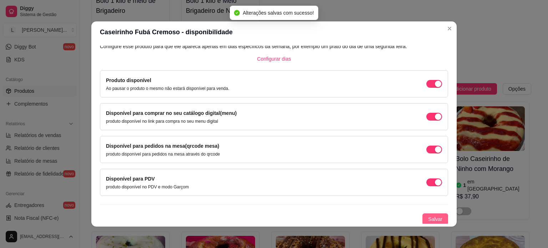
click at [428, 220] on span "Salvar" at bounding box center [435, 219] width 14 height 8
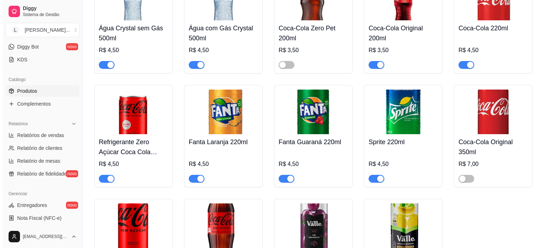
scroll to position [2633, 0]
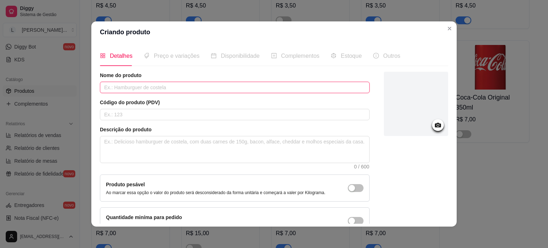
click at [171, 85] on input "text" at bounding box center [235, 87] width 270 height 11
type input "Fondue Pequeno"
click at [432, 119] on div at bounding box center [438, 125] width 12 height 12
click at [435, 125] on icon at bounding box center [438, 125] width 6 height 5
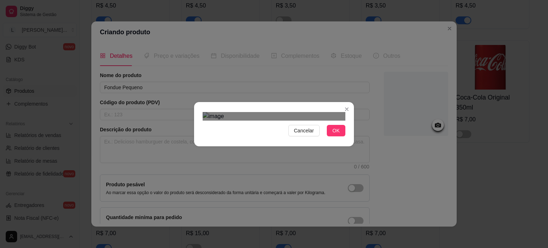
click at [341, 136] on button "OK" at bounding box center [336, 130] width 19 height 11
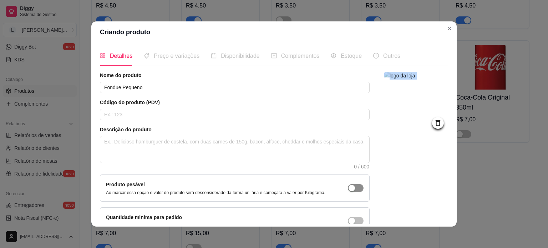
scroll to position [41, 0]
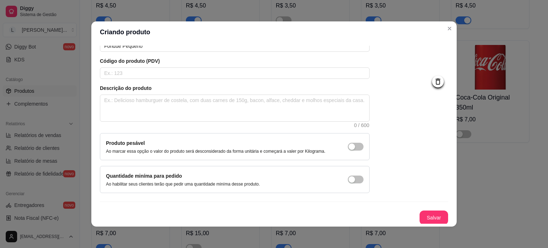
click at [384, 134] on div at bounding box center [416, 111] width 64 height 163
click at [385, 134] on div at bounding box center [416, 111] width 64 height 163
click at [431, 214] on button "Salvar" at bounding box center [434, 218] width 28 height 14
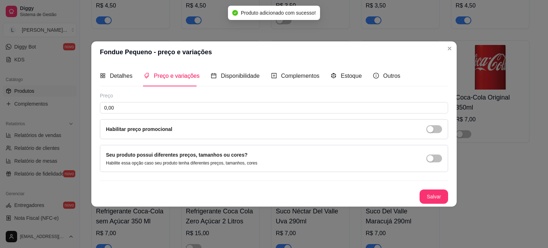
scroll to position [0, 0]
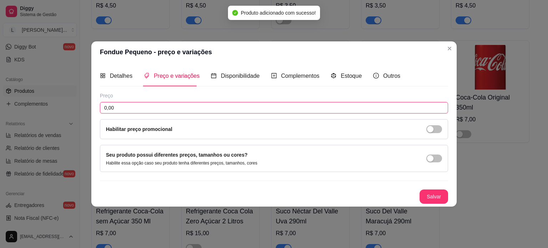
click at [162, 110] on input "0,00" at bounding box center [274, 107] width 349 height 11
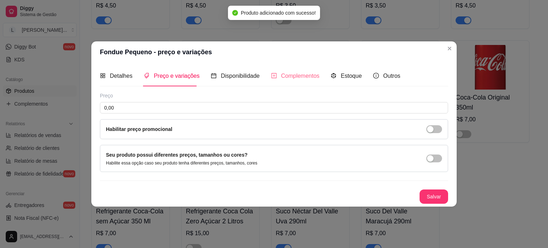
click at [293, 71] on div "Complementos" at bounding box center [295, 76] width 49 height 20
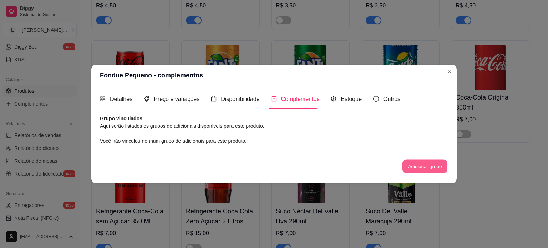
click at [426, 171] on button "Adicionar grupo" at bounding box center [425, 167] width 45 height 14
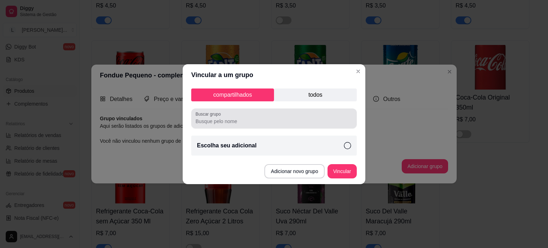
click at [276, 115] on div at bounding box center [274, 118] width 157 height 14
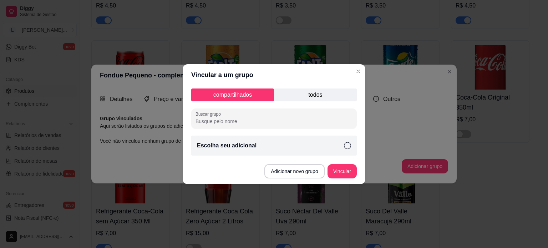
click at [292, 156] on div "compartilhados todos Buscar grupo Escolha seu adicional" at bounding box center [274, 122] width 183 height 73
click at [223, 124] on input "Buscar grupo" at bounding box center [274, 121] width 157 height 7
click at [220, 122] on input "Buscar grupo" at bounding box center [274, 121] width 157 height 7
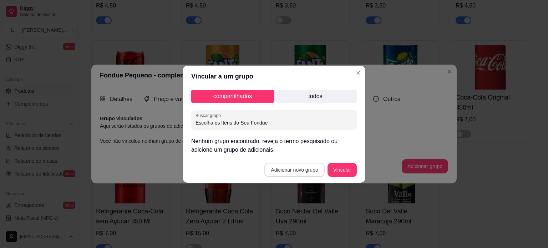
type input "Escolha os Itens do Seu Fondue"
click at [307, 174] on button "Adicionar novo grupo" at bounding box center [295, 170] width 58 height 14
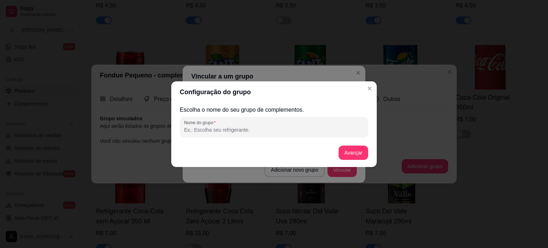
click at [250, 128] on input "Nome do grupo" at bounding box center [274, 129] width 180 height 7
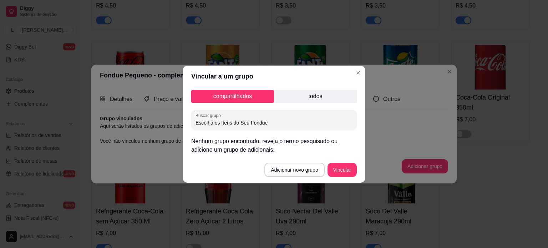
drag, startPoint x: 283, startPoint y: 119, endPoint x: 181, endPoint y: 121, distance: 101.8
click at [181, 121] on div "Vincular a um grupo compartilhados todos Buscar grupo Escolha os Itens do Seu F…" at bounding box center [274, 124] width 548 height 248
click at [193, 137] on p "Nenhum grupo encontrado, reveja o termo pesquisado ou adicione um grupo de adic…" at bounding box center [274, 145] width 166 height 17
click at [301, 166] on button "Adicionar novo grupo" at bounding box center [295, 170] width 60 height 14
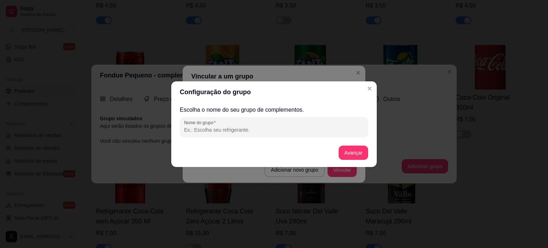
click at [250, 129] on input "Nome do grupo" at bounding box center [274, 129] width 180 height 7
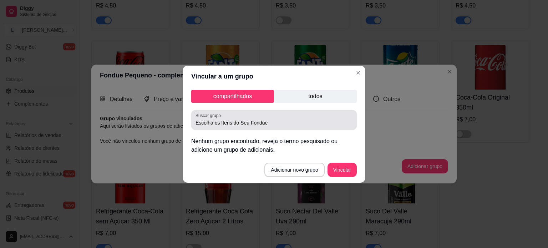
click at [284, 120] on input "Escolha os Itens do Seu Fondue" at bounding box center [274, 122] width 157 height 7
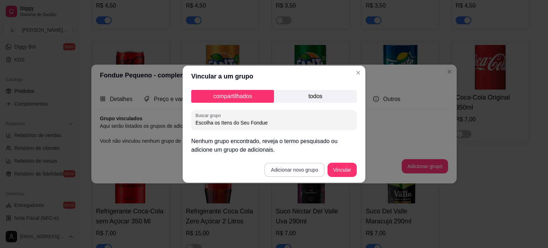
click at [309, 171] on button "Adicionar novo grupo" at bounding box center [295, 170] width 60 height 14
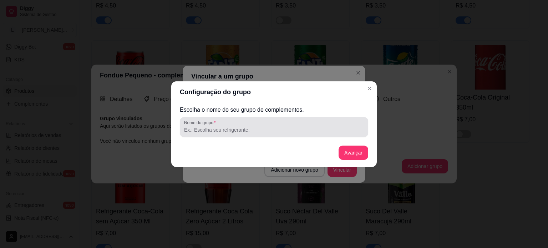
click at [249, 125] on div at bounding box center [274, 127] width 180 height 14
drag, startPoint x: 249, startPoint y: 125, endPoint x: 196, endPoint y: 132, distance: 53.3
click at [196, 133] on input "Nome do grupo" at bounding box center [274, 129] width 180 height 7
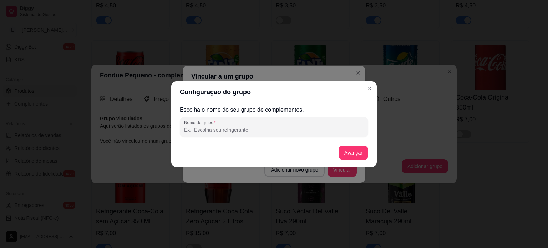
paste input "Escolha os Itens do Seu Fondue"
drag, startPoint x: 195, startPoint y: 131, endPoint x: 322, endPoint y: 152, distance: 129.5
click at [269, 137] on div "Escolha o nome do seu grupo de complementos. Nome do grupo Escolha os Itens do …" at bounding box center [274, 135] width 189 height 59
type input "Escolha os Itens do Seu Fondue"
click at [348, 151] on button "Avançar" at bounding box center [353, 153] width 29 height 14
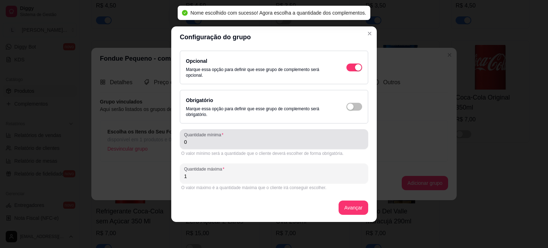
click at [205, 147] on div "Quantidade mínima 0" at bounding box center [274, 139] width 189 height 20
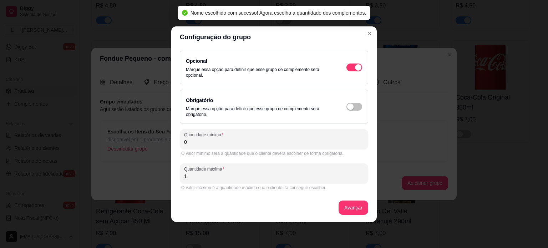
drag, startPoint x: 199, startPoint y: 142, endPoint x: 181, endPoint y: 142, distance: 17.9
click at [181, 142] on div "Quantidade mínima 0" at bounding box center [274, 139] width 189 height 20
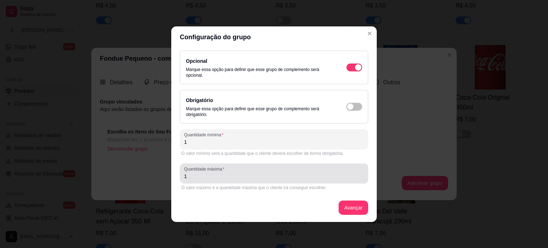
type input "1"
click at [179, 175] on div "Opcional Marque essa opção para definir que esse grupo de complemento será opci…" at bounding box center [274, 135] width 206 height 174
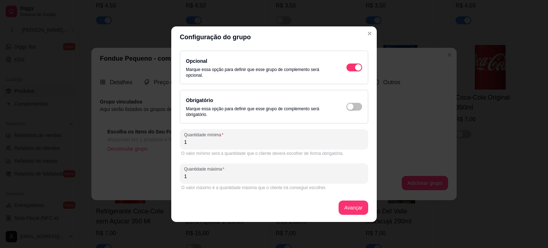
drag, startPoint x: 188, startPoint y: 175, endPoint x: 176, endPoint y: 176, distance: 11.9
click at [176, 176] on div "Opcional Marque essa opção para definir que esse grupo de complemento será opci…" at bounding box center [274, 135] width 206 height 174
type input "3"
click at [356, 206] on button "Avançar" at bounding box center [353, 208] width 29 height 14
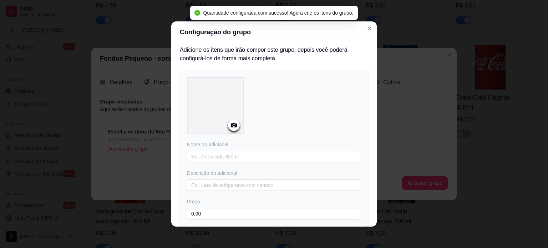
click at [231, 129] on div at bounding box center [234, 125] width 12 height 12
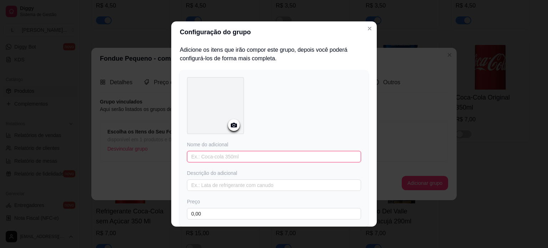
click at [244, 155] on input "text" at bounding box center [274, 156] width 174 height 11
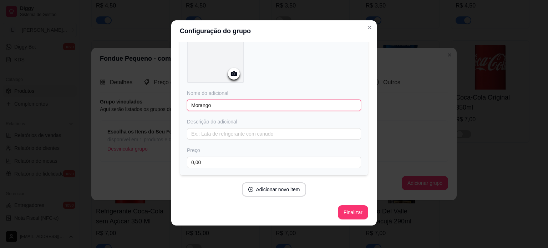
scroll to position [1, 0]
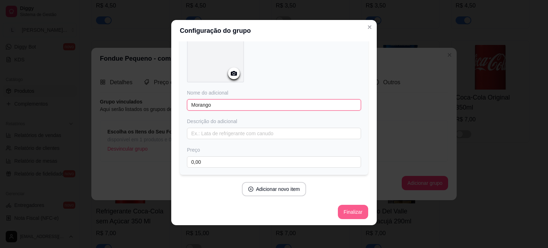
type input "Morango"
click at [346, 210] on button "Finalizar" at bounding box center [353, 212] width 30 height 14
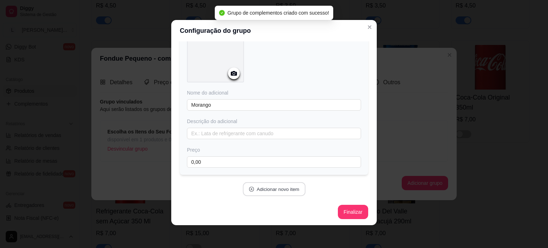
click at [269, 190] on button "Adicionar novo item" at bounding box center [274, 189] width 63 height 14
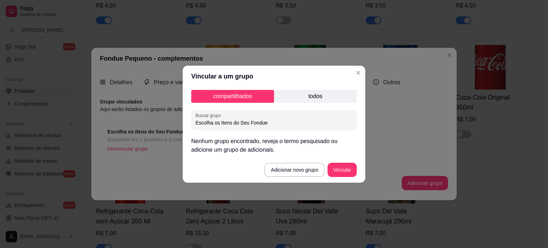
click at [290, 98] on p "todos" at bounding box center [315, 96] width 83 height 13
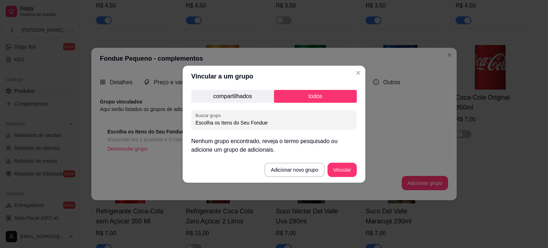
click at [246, 96] on p "compartilhados" at bounding box center [232, 96] width 83 height 13
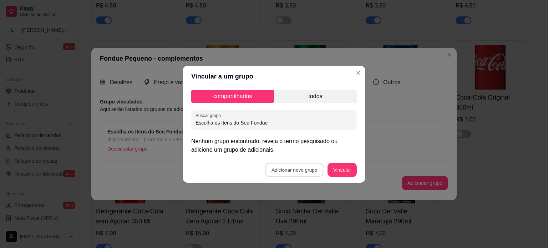
click at [298, 170] on button "Adicionar novo grupo" at bounding box center [295, 170] width 58 height 14
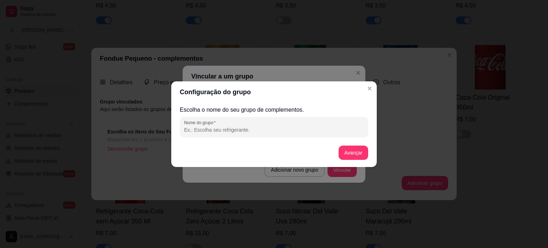
click at [364, 97] on header "Configuração do grupo" at bounding box center [274, 91] width 206 height 21
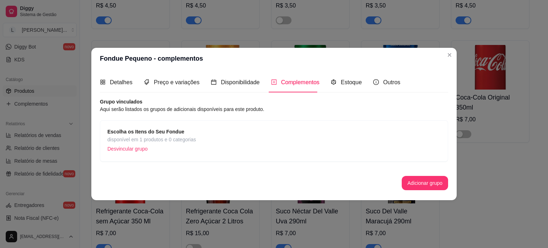
click at [199, 122] on div "Escolha os Itens do Seu Fondue disponível em 1 produtos e 0 categorias Desvincu…" at bounding box center [274, 140] width 349 height 41
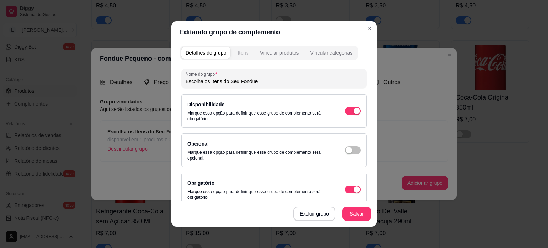
click at [234, 52] on button "Itens" at bounding box center [243, 52] width 19 height 11
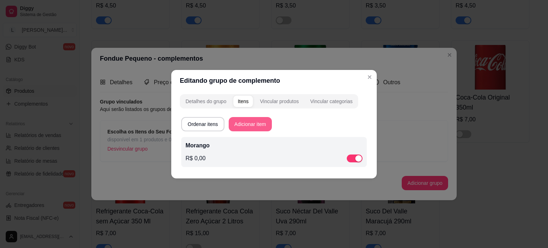
click at [249, 126] on button "Adicionar item" at bounding box center [250, 124] width 43 height 14
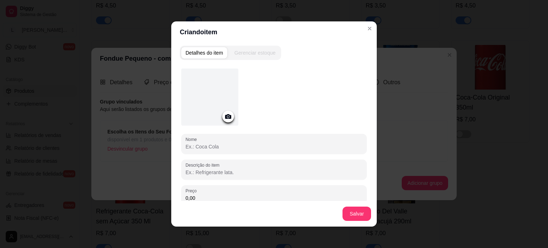
click at [199, 102] on div at bounding box center [209, 97] width 57 height 57
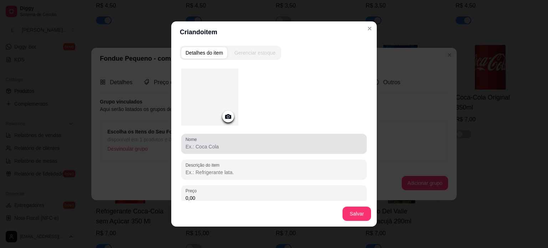
click at [202, 151] on div "Nome" at bounding box center [274, 144] width 186 height 20
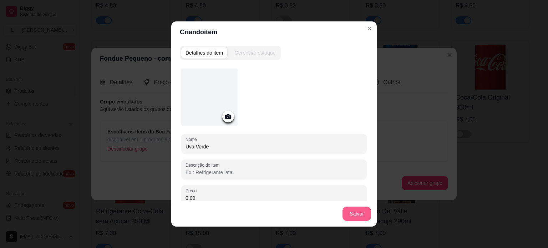
type input "Uva Verde"
click at [351, 217] on button "Salvar" at bounding box center [357, 214] width 29 height 14
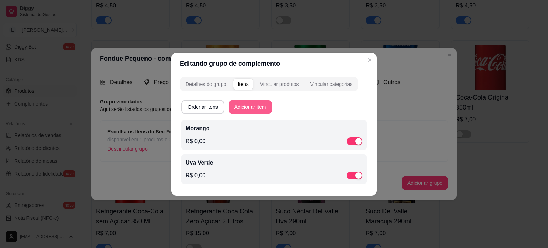
click at [247, 104] on button "Adicionar item" at bounding box center [250, 107] width 43 height 14
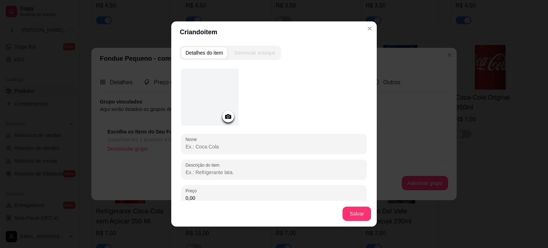
click at [218, 144] on input "Nome" at bounding box center [274, 146] width 177 height 7
type input "Brownie de Chocolate"
click at [355, 214] on button "Salvar" at bounding box center [357, 214] width 29 height 14
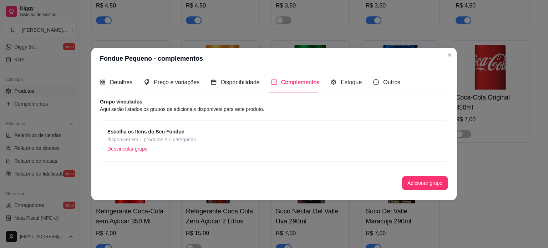
click at [137, 86] on div "Detalhes Preço e variações Disponibilidade Complementos Estoque Outros" at bounding box center [250, 82] width 301 height 20
click at [160, 84] on span "Preço e variações" at bounding box center [177, 82] width 46 height 6
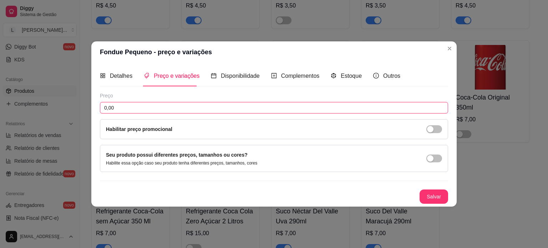
click at [143, 111] on input "0,00" at bounding box center [274, 107] width 349 height 11
type input "15,90"
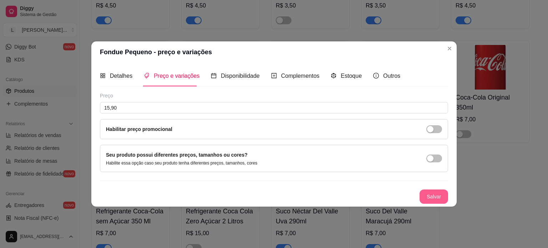
click at [434, 200] on button "Salvar" at bounding box center [434, 197] width 29 height 14
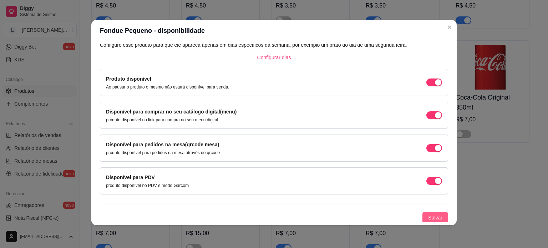
click at [428, 215] on span "Salvar" at bounding box center [435, 218] width 14 height 8
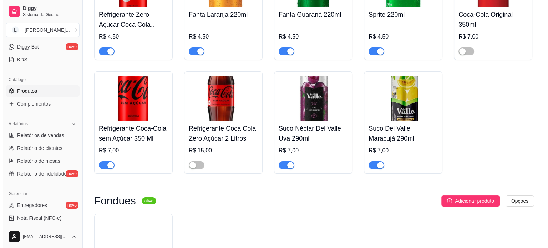
scroll to position [2717, 0]
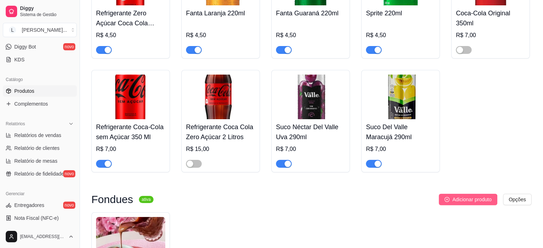
click at [454, 196] on span "Adicionar produto" at bounding box center [471, 200] width 39 height 8
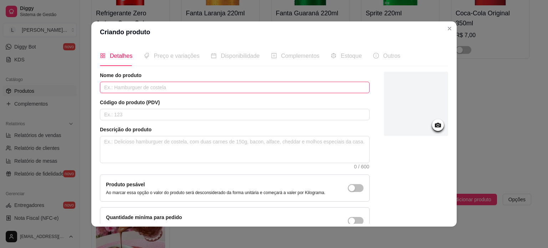
click at [131, 86] on input "text" at bounding box center [235, 87] width 270 height 11
type input "Fondue Grande"
click at [408, 130] on div at bounding box center [416, 104] width 64 height 64
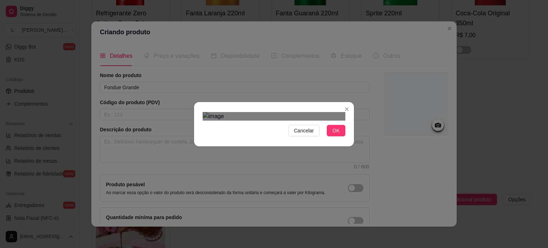
click at [287, 159] on div "Use the arrow keys to move the crop selection area" at bounding box center [270, 223] width 129 height 129
click at [334, 135] on span "OK" at bounding box center [336, 131] width 7 height 8
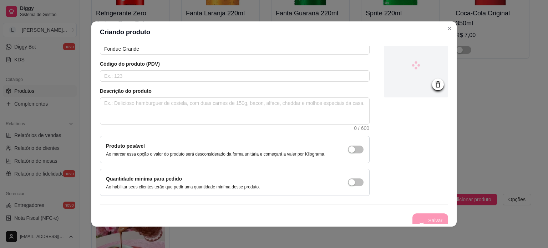
scroll to position [41, 0]
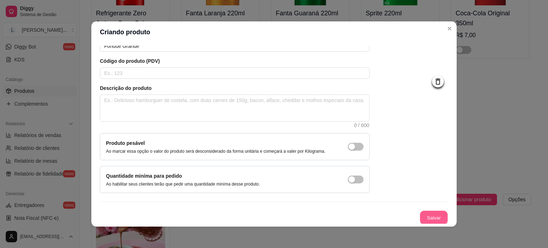
click at [428, 217] on button "Salvar" at bounding box center [434, 218] width 28 height 14
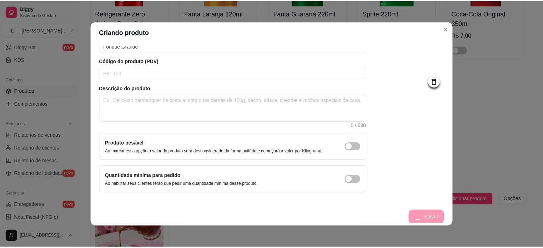
scroll to position [0, 0]
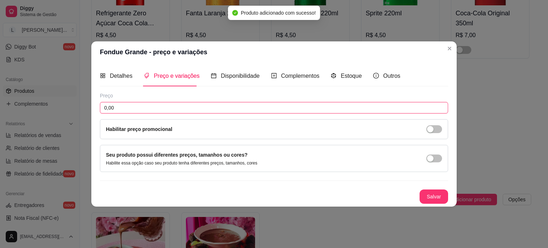
click at [129, 106] on input "0,00" at bounding box center [274, 107] width 349 height 11
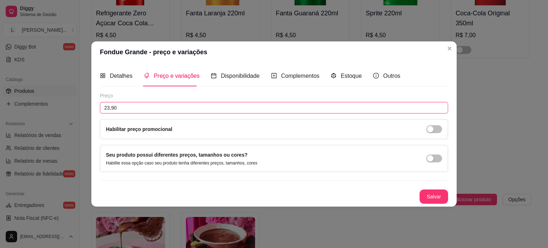
click at [108, 109] on input "23,90" at bounding box center [274, 107] width 349 height 11
type input "25,90"
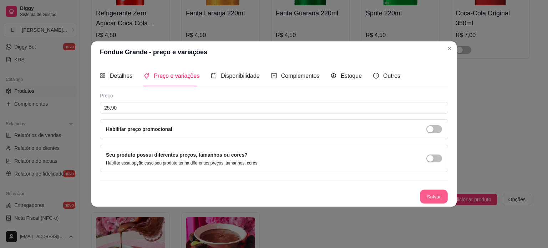
click at [431, 190] on button "Salvar" at bounding box center [434, 197] width 28 height 14
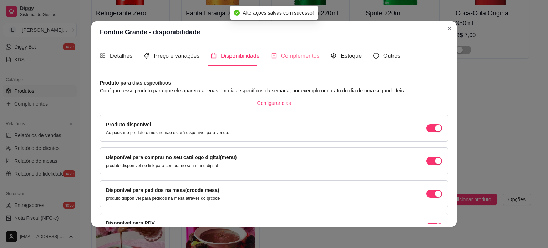
click at [294, 60] on div "Complementos" at bounding box center [295, 56] width 49 height 20
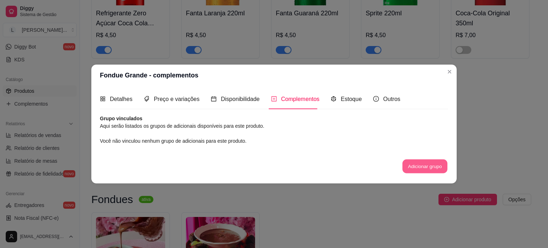
click at [421, 165] on button "Adicionar grupo" at bounding box center [425, 167] width 45 height 14
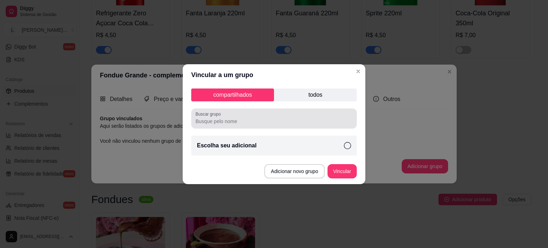
click at [271, 116] on div at bounding box center [274, 118] width 157 height 14
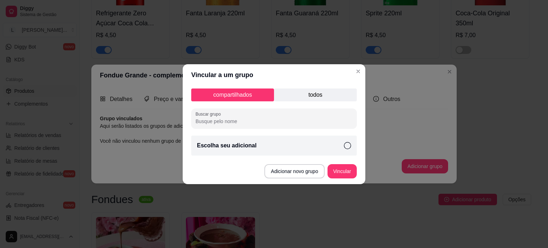
click at [309, 94] on p "todos" at bounding box center [315, 95] width 83 height 13
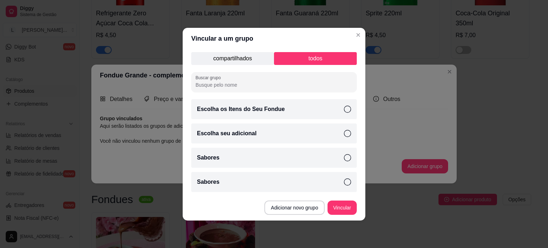
click at [257, 110] on p "Escolha os Itens do Seu Fondue" at bounding box center [241, 109] width 88 height 9
click at [340, 210] on button "Vincular" at bounding box center [342, 208] width 29 height 14
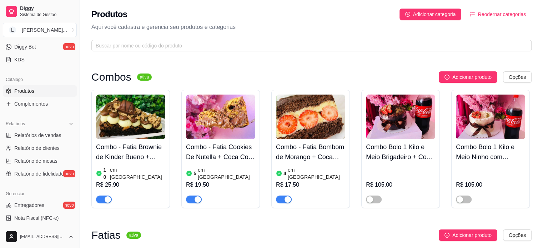
click at [491, 15] on span "Reodernar categorias" at bounding box center [502, 14] width 48 height 8
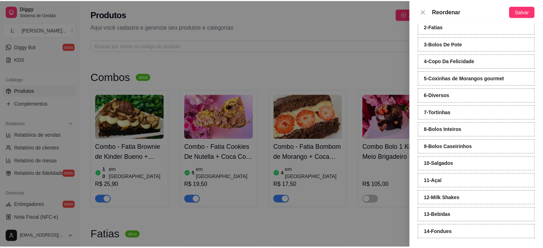
scroll to position [61, 0]
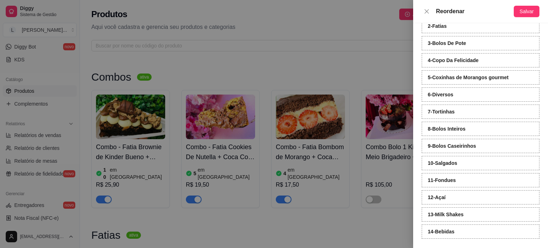
click at [523, 5] on div "Reordenar Salvar" at bounding box center [480, 11] width 135 height 23
click at [523, 9] on span "Salvar" at bounding box center [527, 11] width 14 height 8
click at [431, 12] on button "Close" at bounding box center [427, 11] width 10 height 7
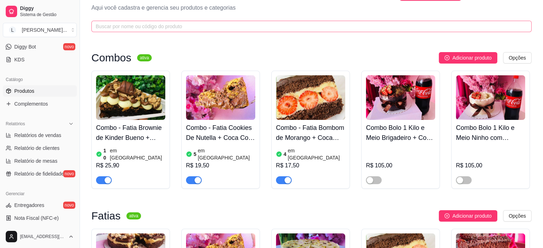
scroll to position [0, 0]
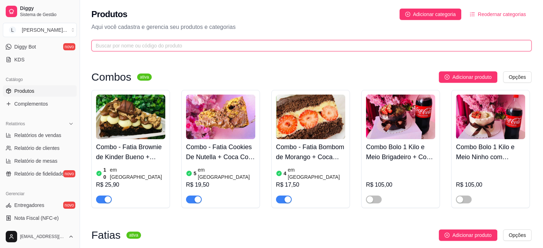
click at [129, 44] on input "text" at bounding box center [309, 46] width 426 height 8
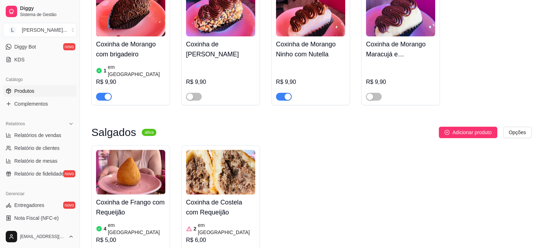
scroll to position [140, 0]
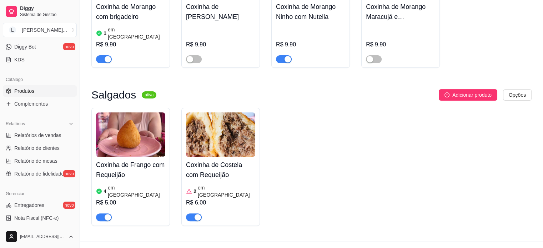
type input "coxinha"
click at [195, 214] on div "button" at bounding box center [198, 217] width 6 height 6
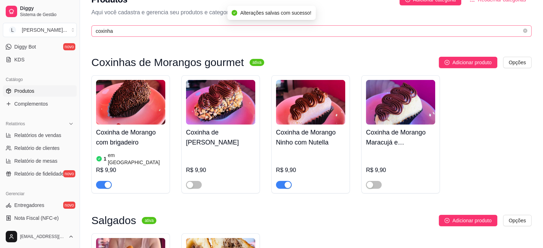
scroll to position [0, 0]
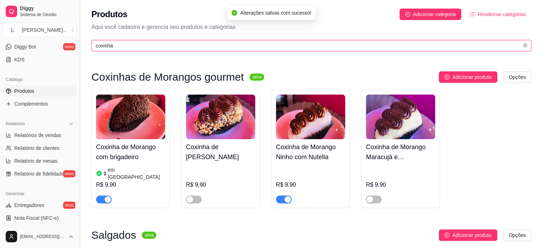
drag, startPoint x: 134, startPoint y: 46, endPoint x: 79, endPoint y: 50, distance: 55.5
click at [81, 50] on div "Diggy Sistema de Gestão L Lika Cakes ... Loja aberta Período gratuito até 09/10…" at bounding box center [271, 201] width 543 height 402
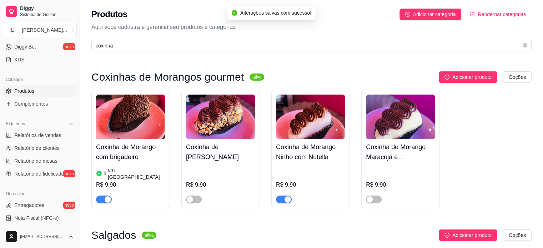
click at [79, 50] on button "Toggle Sidebar" at bounding box center [80, 124] width 6 height 248
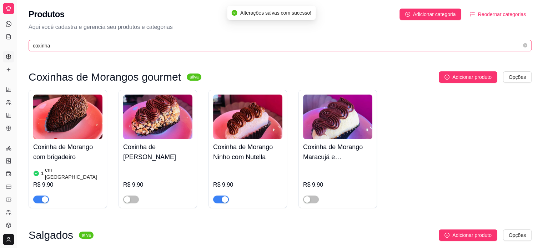
scroll to position [73, 0]
